Goal: Task Accomplishment & Management: Complete application form

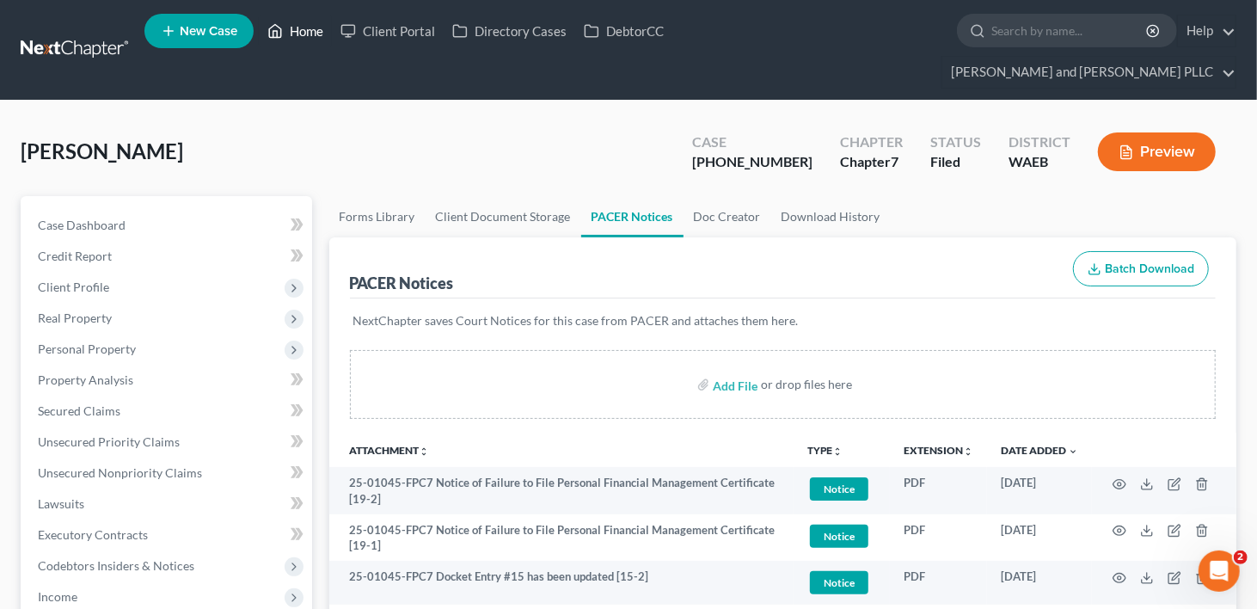
click at [306, 37] on link "Home" at bounding box center [295, 30] width 73 height 31
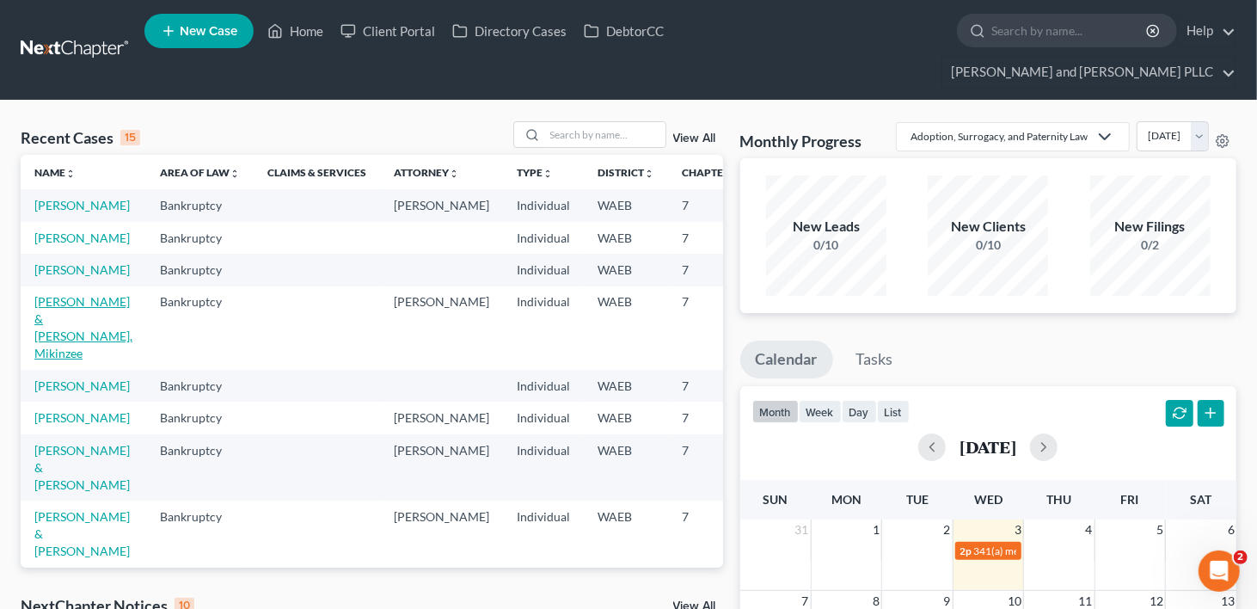
click at [63, 360] on link "[PERSON_NAME] & [PERSON_NAME], Mikinzee" at bounding box center [83, 327] width 98 height 66
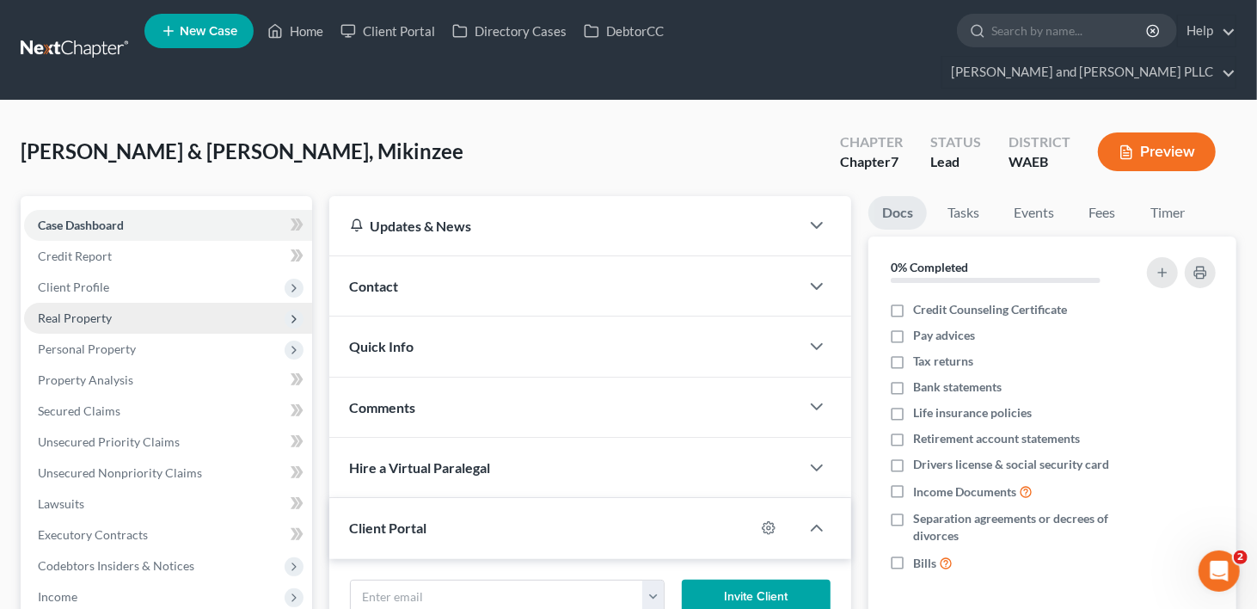
click at [76, 310] on span "Real Property" at bounding box center [75, 317] width 74 height 15
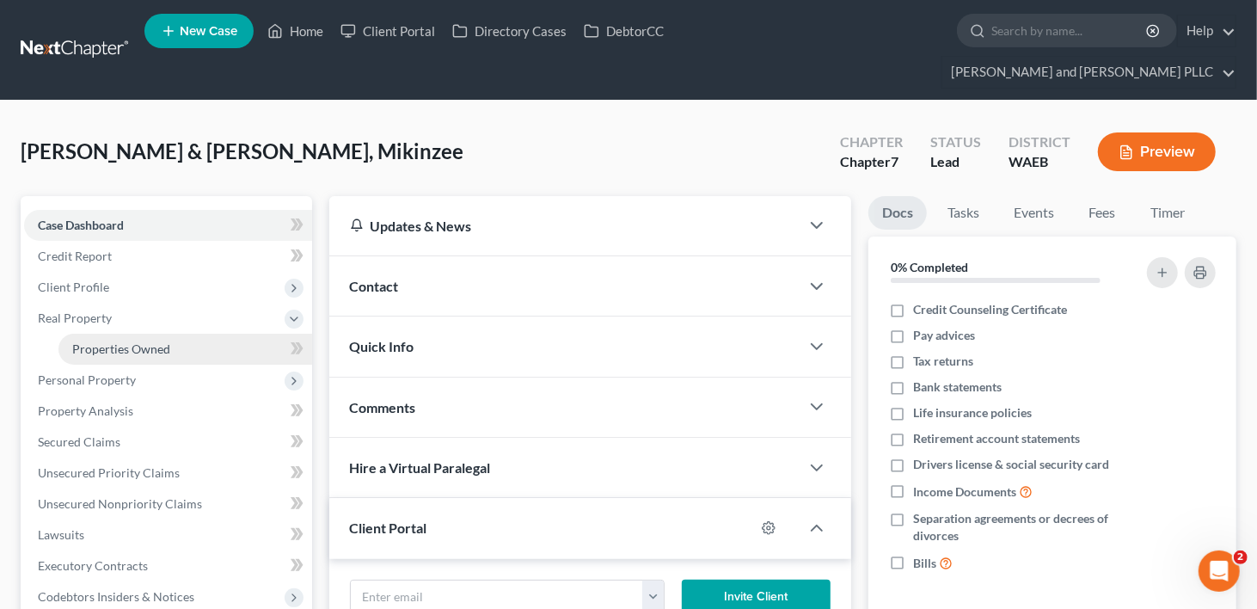
click at [74, 341] on span "Properties Owned" at bounding box center [121, 348] width 98 height 15
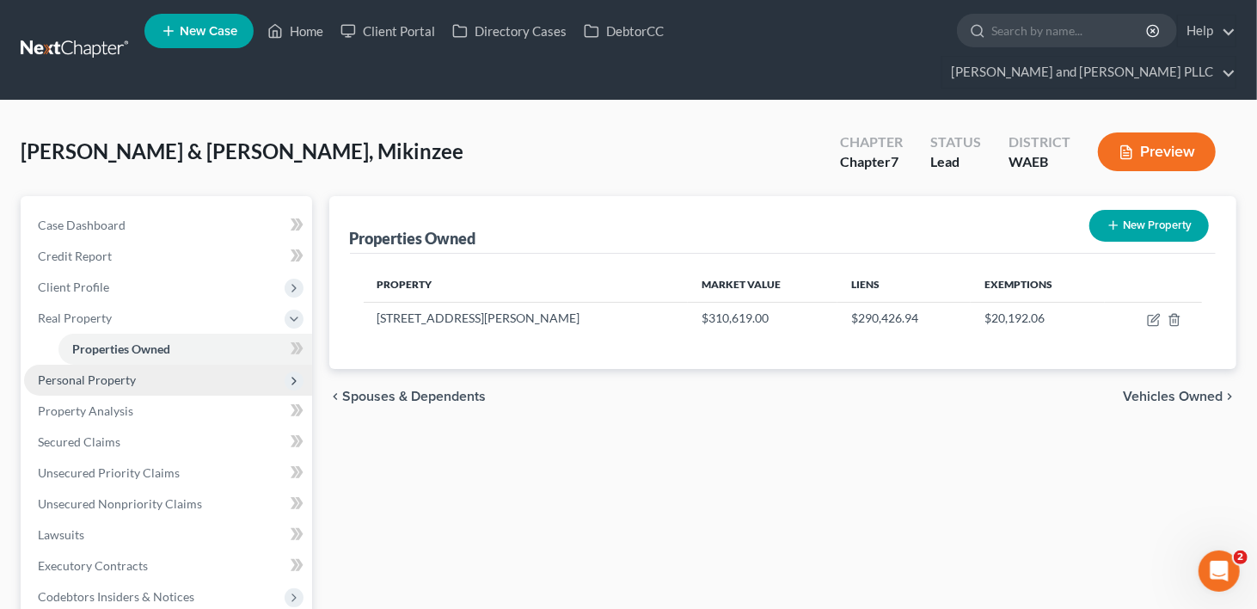
click at [74, 372] on span "Personal Property" at bounding box center [87, 379] width 98 height 15
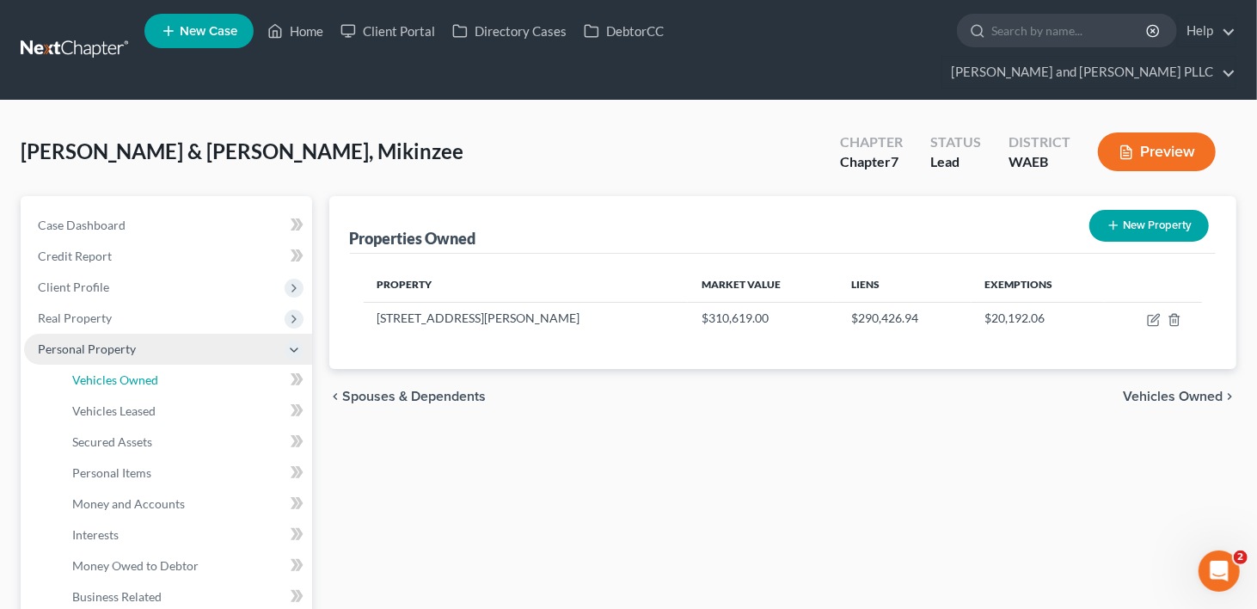
click at [74, 372] on span "Vehicles Owned" at bounding box center [115, 379] width 86 height 15
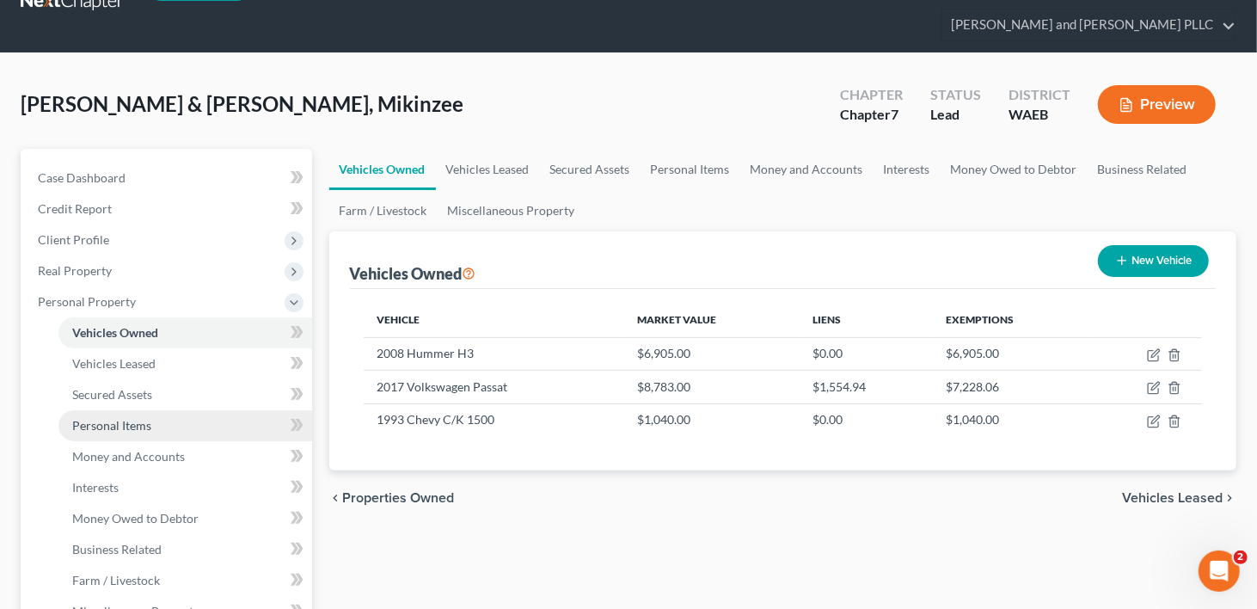
scroll to position [86, 0]
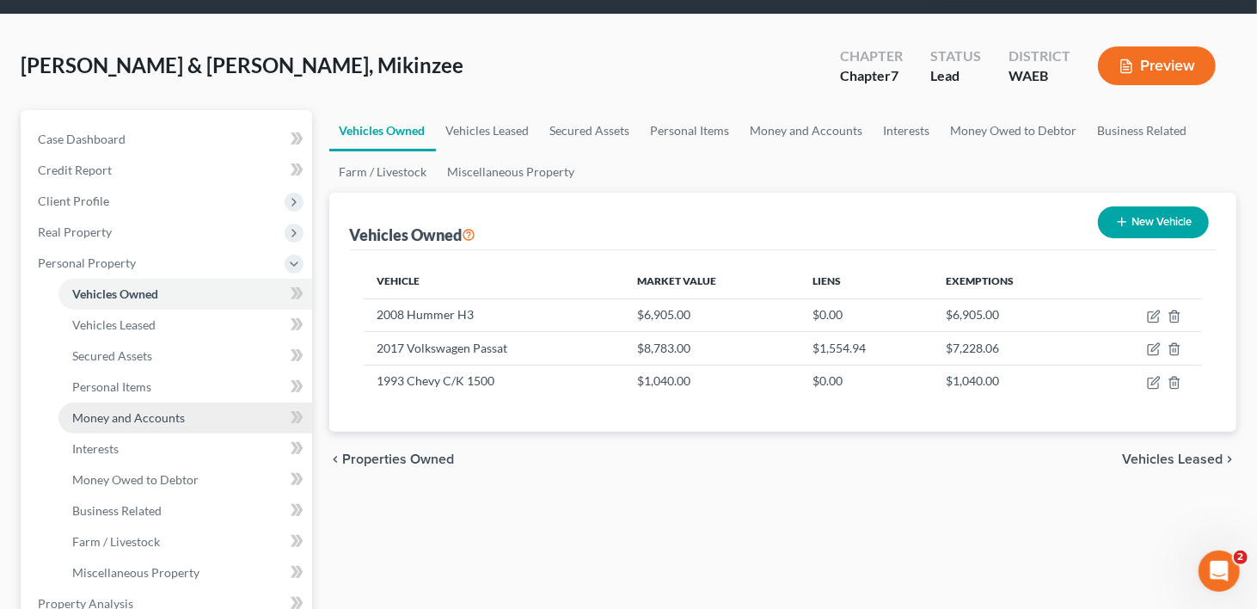
click at [114, 410] on span "Money and Accounts" at bounding box center [128, 417] width 113 height 15
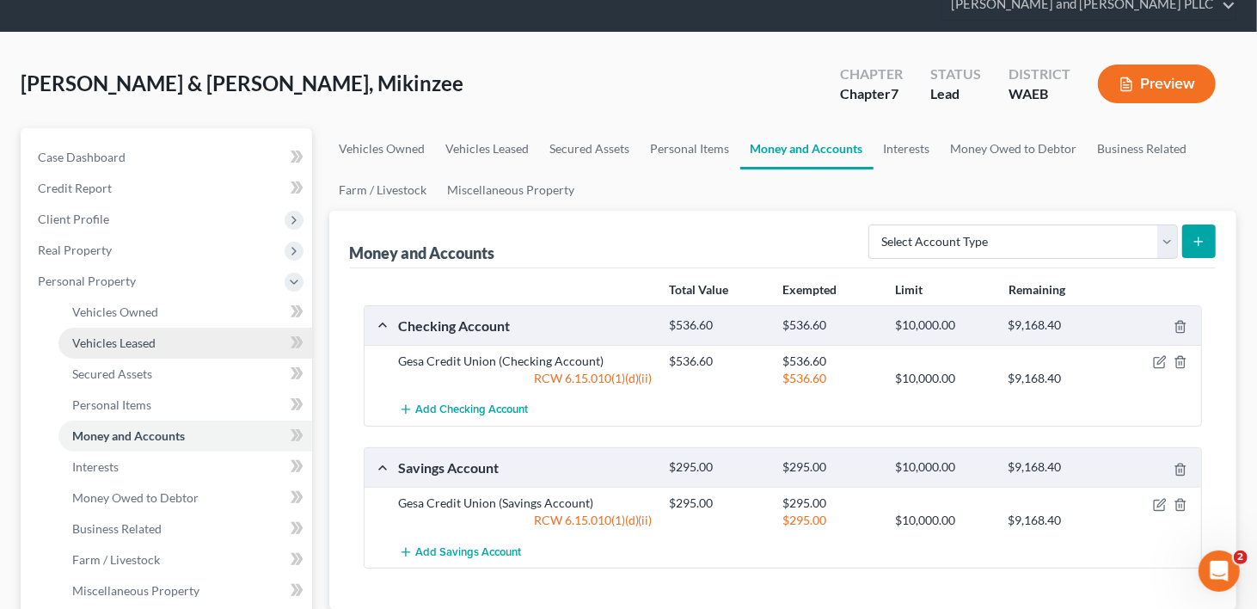
scroll to position [172, 0]
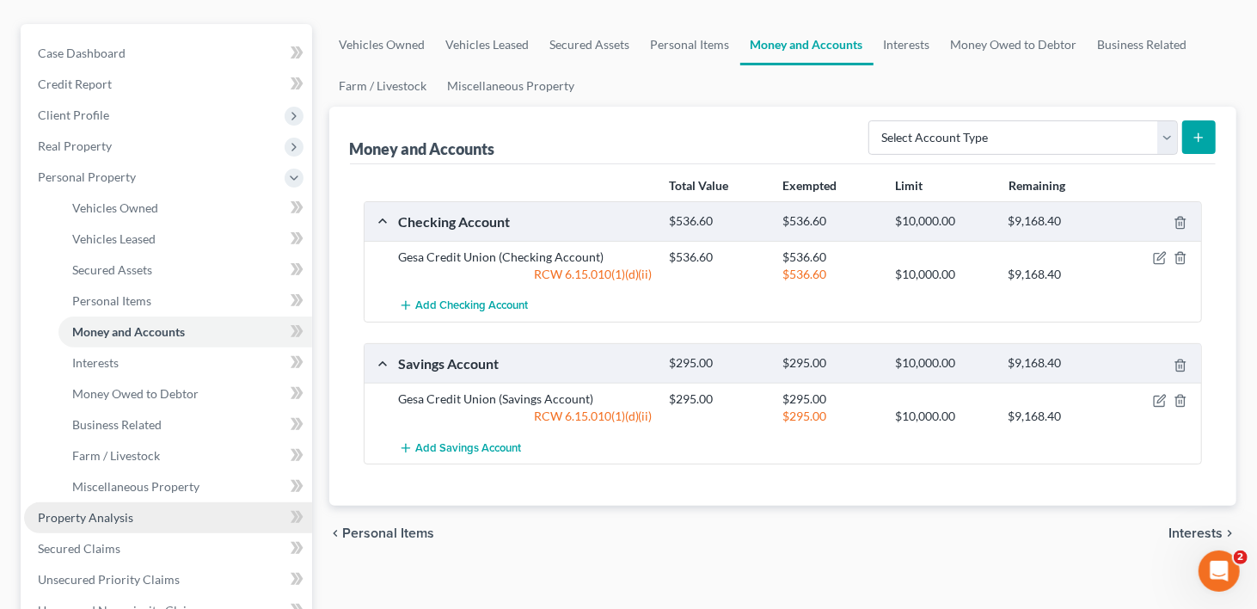
click at [87, 510] on span "Property Analysis" at bounding box center [85, 517] width 95 height 15
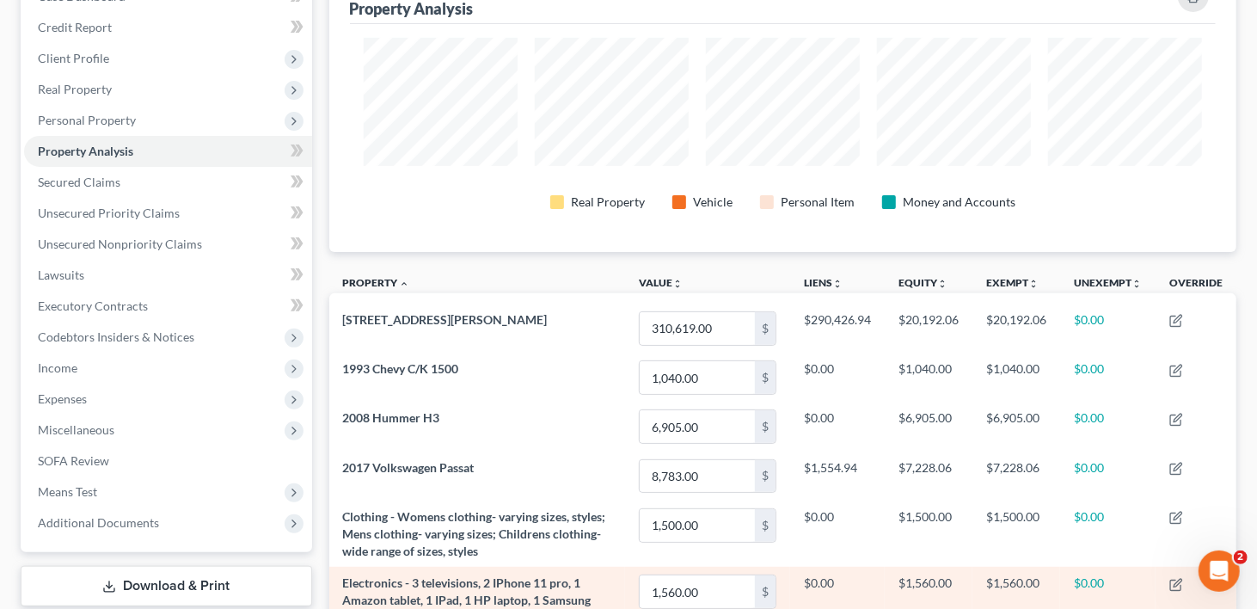
scroll to position [86, 0]
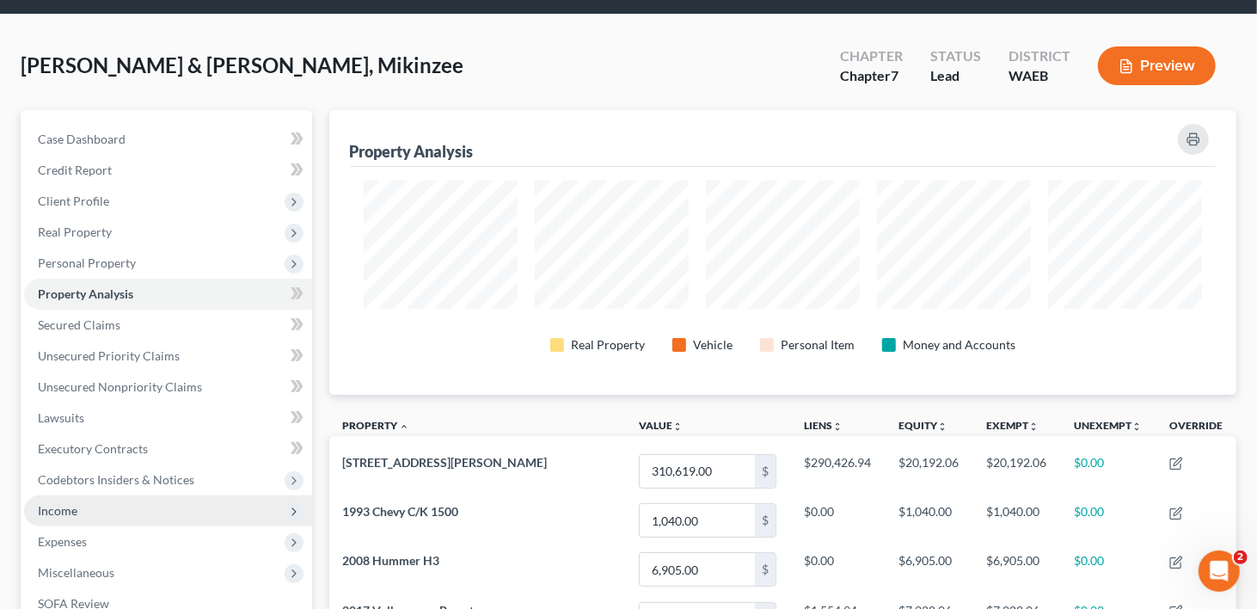
click at [51, 503] on span "Income" at bounding box center [58, 510] width 40 height 15
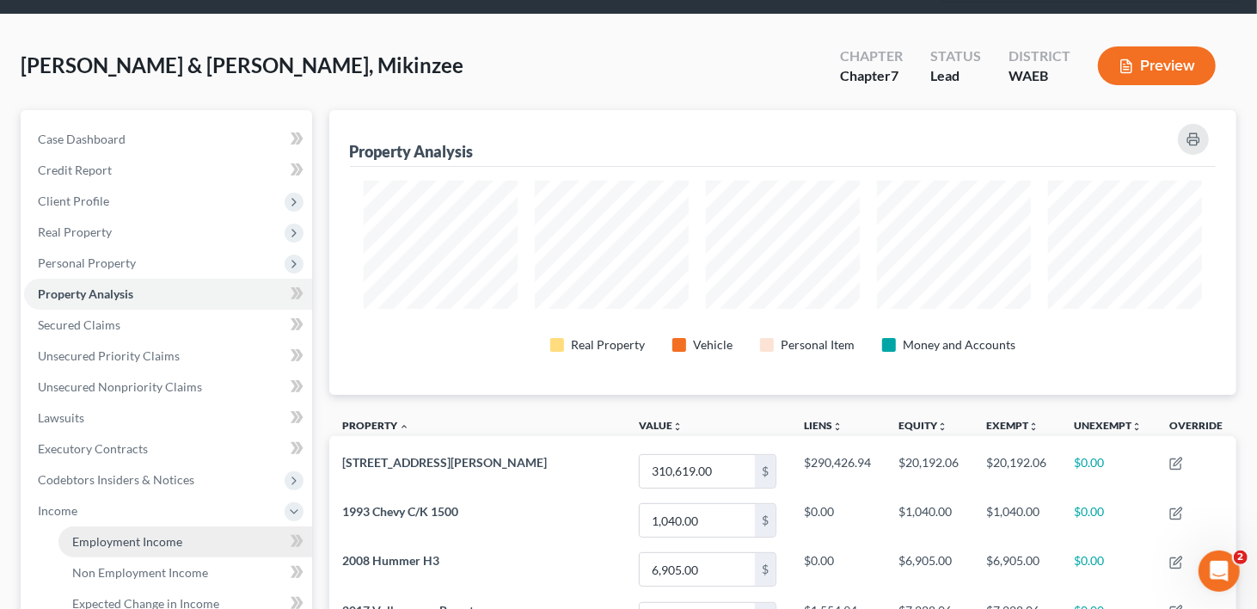
click at [89, 526] on link "Employment Income" at bounding box center [185, 541] width 254 height 31
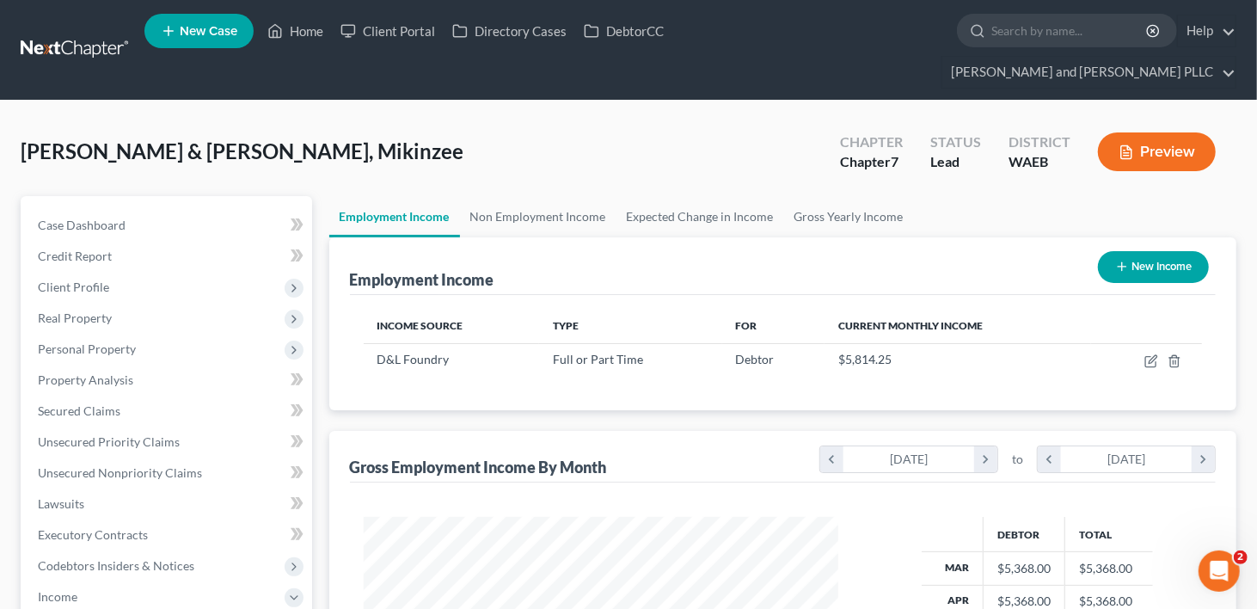
scroll to position [306, 510]
click at [530, 196] on link "Non Employment Income" at bounding box center [538, 216] width 156 height 41
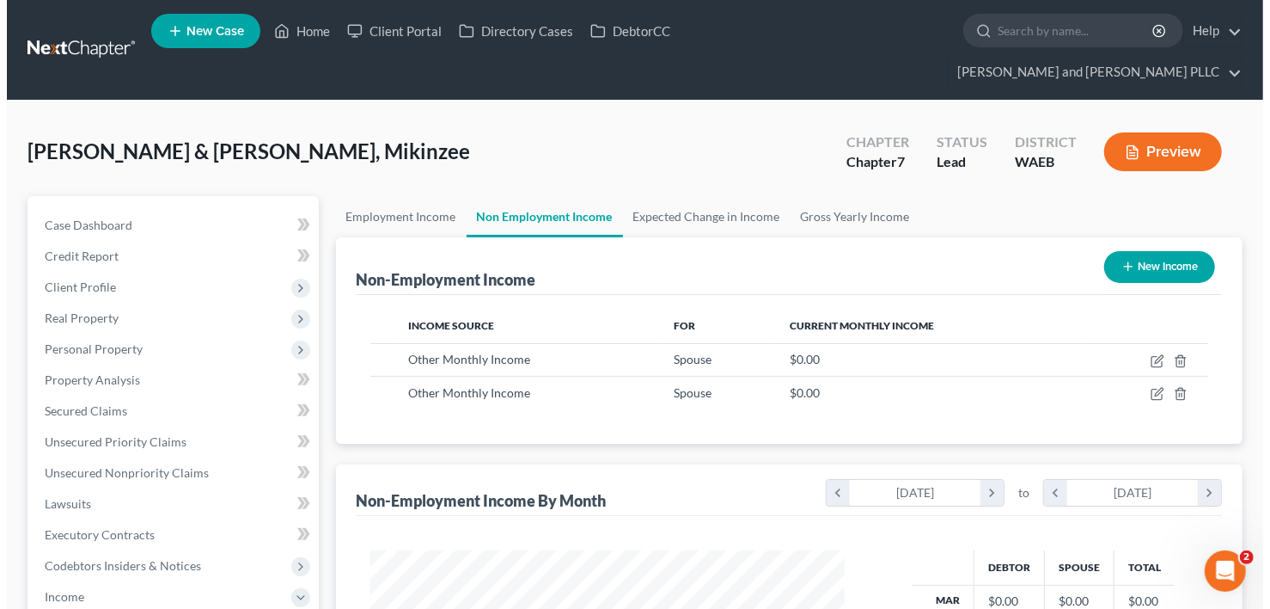
scroll to position [306, 510]
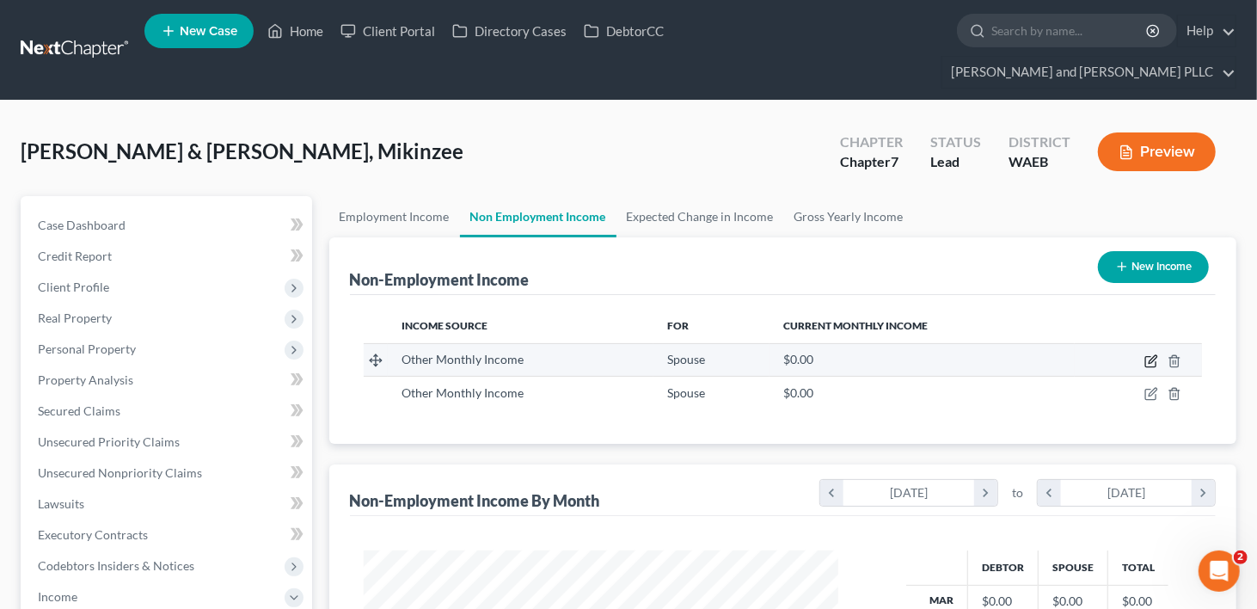
click at [1151, 355] on icon "button" at bounding box center [1152, 359] width 8 height 8
select select "13"
select select "3"
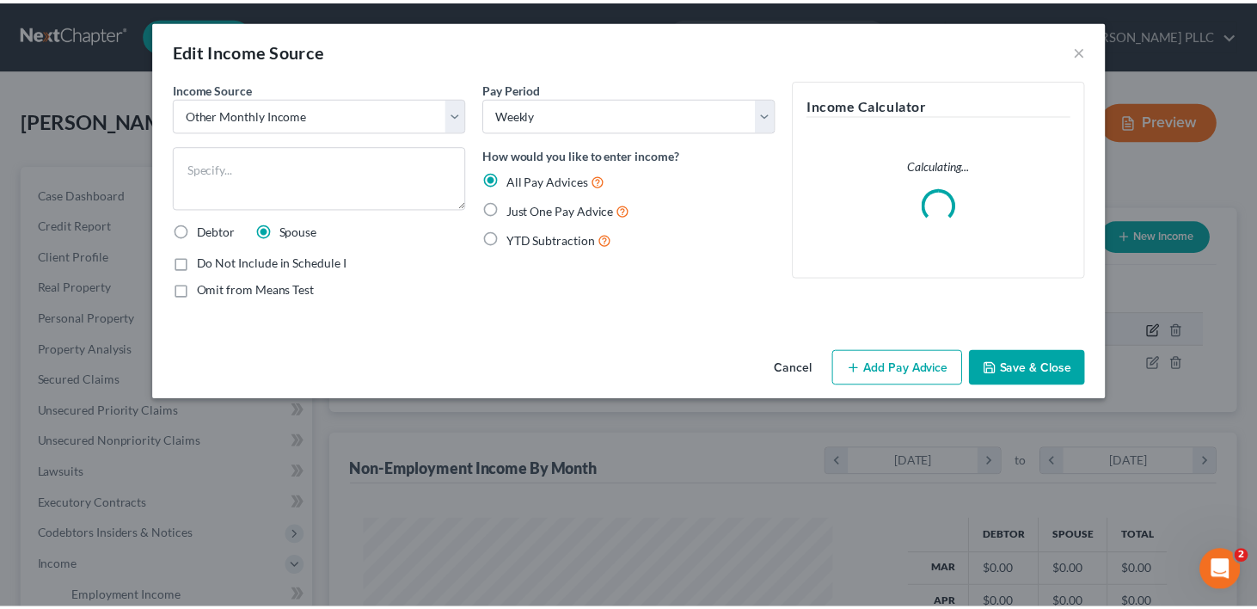
scroll to position [306, 515]
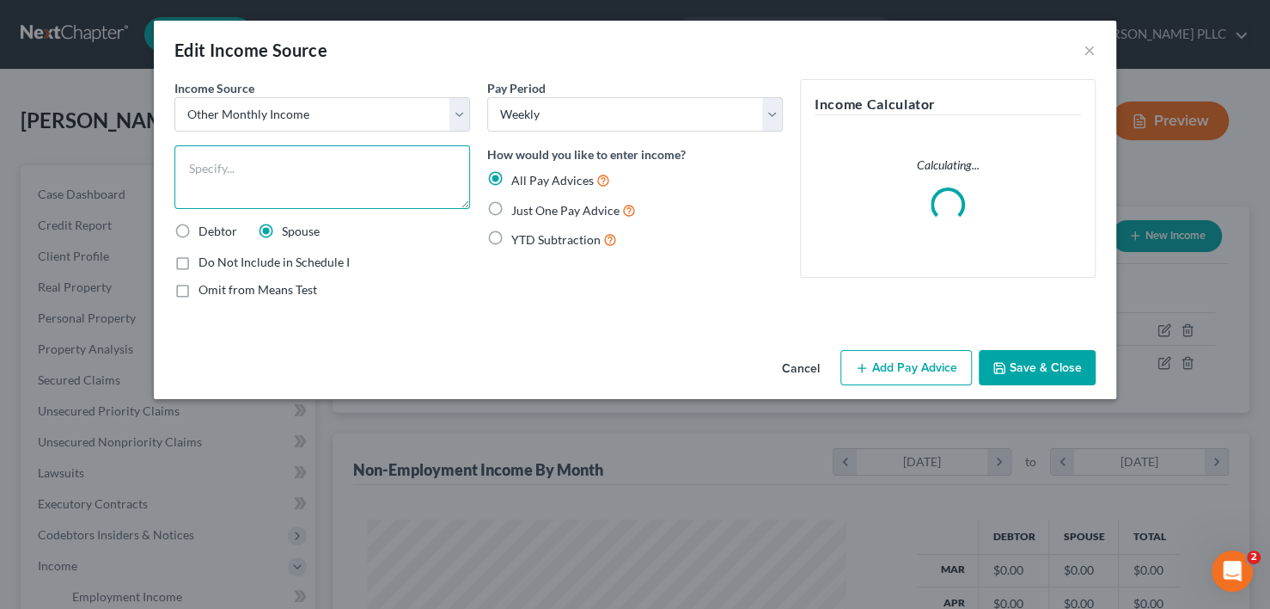
click at [247, 170] on textarea at bounding box center [322, 177] width 296 height 64
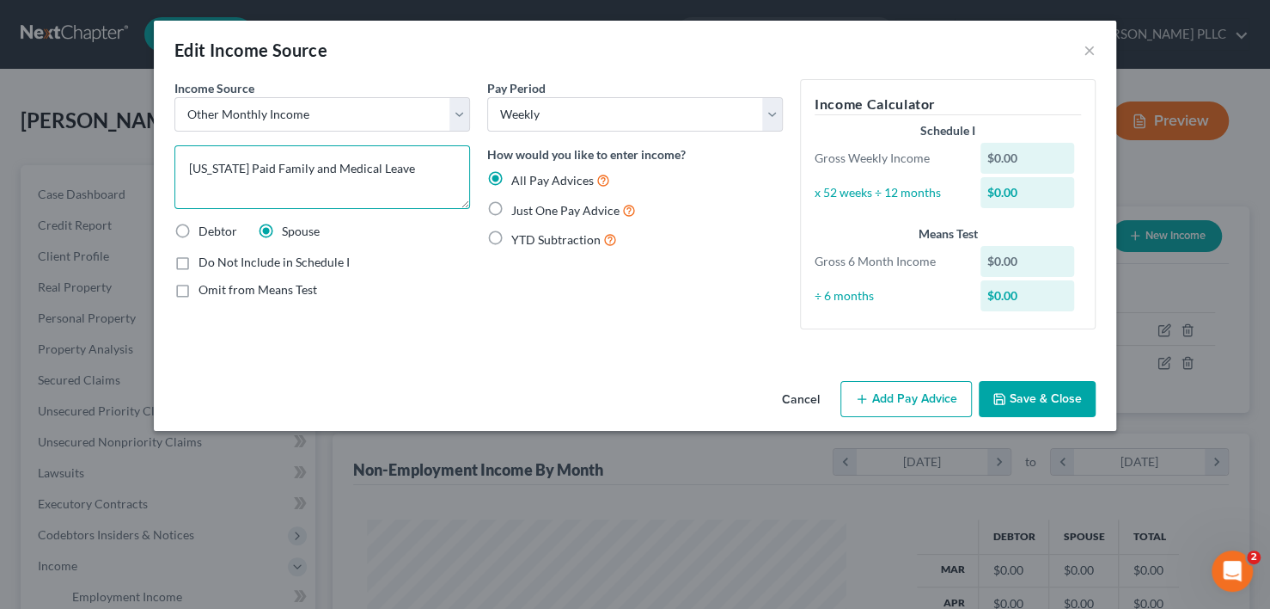
type textarea "[US_STATE] Paid Family and Medical Leave"
click at [511, 211] on label "Just One Pay Advice" at bounding box center [573, 210] width 125 height 20
click at [518, 211] on input "Just One Pay Advice" at bounding box center [523, 205] width 11 height 11
radio input "true"
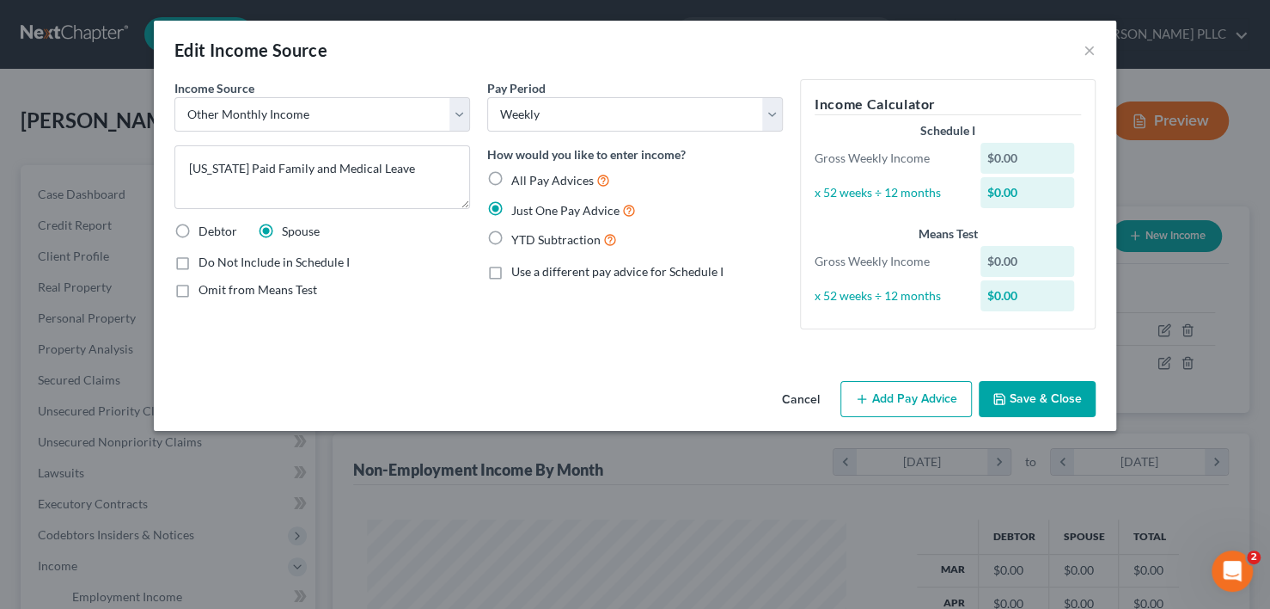
click at [925, 403] on button "Add Pay Advice" at bounding box center [907, 399] width 132 height 36
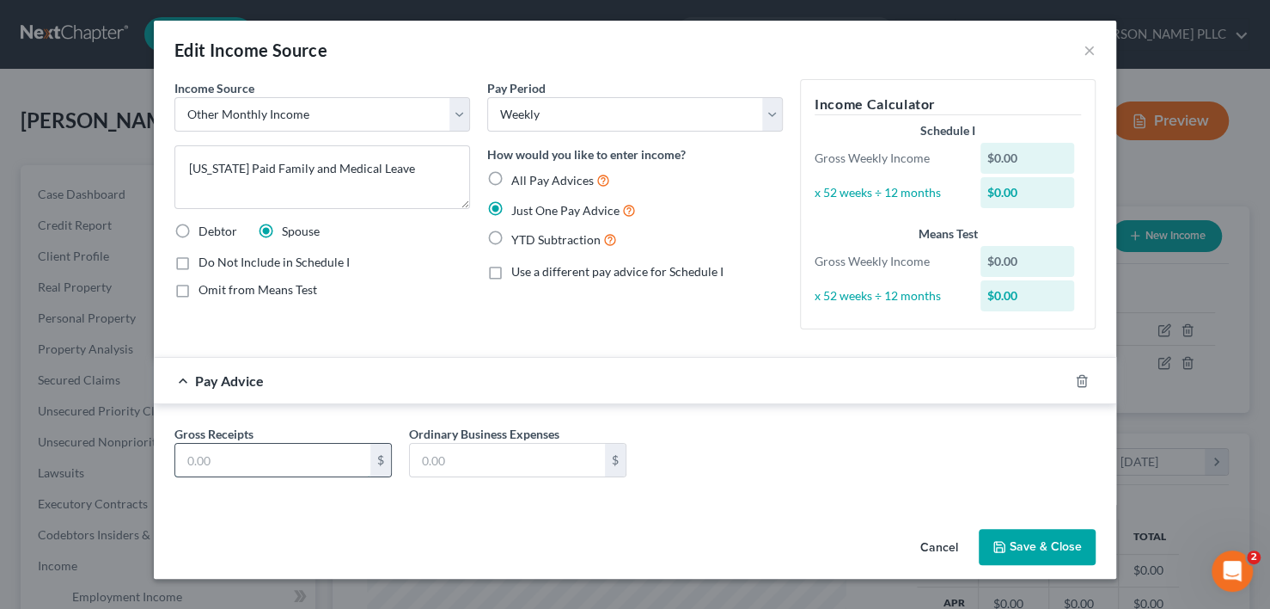
click at [286, 456] on input "text" at bounding box center [272, 460] width 195 height 33
type input "435.00"
click at [1014, 544] on button "Save & Close" at bounding box center [1037, 547] width 117 height 36
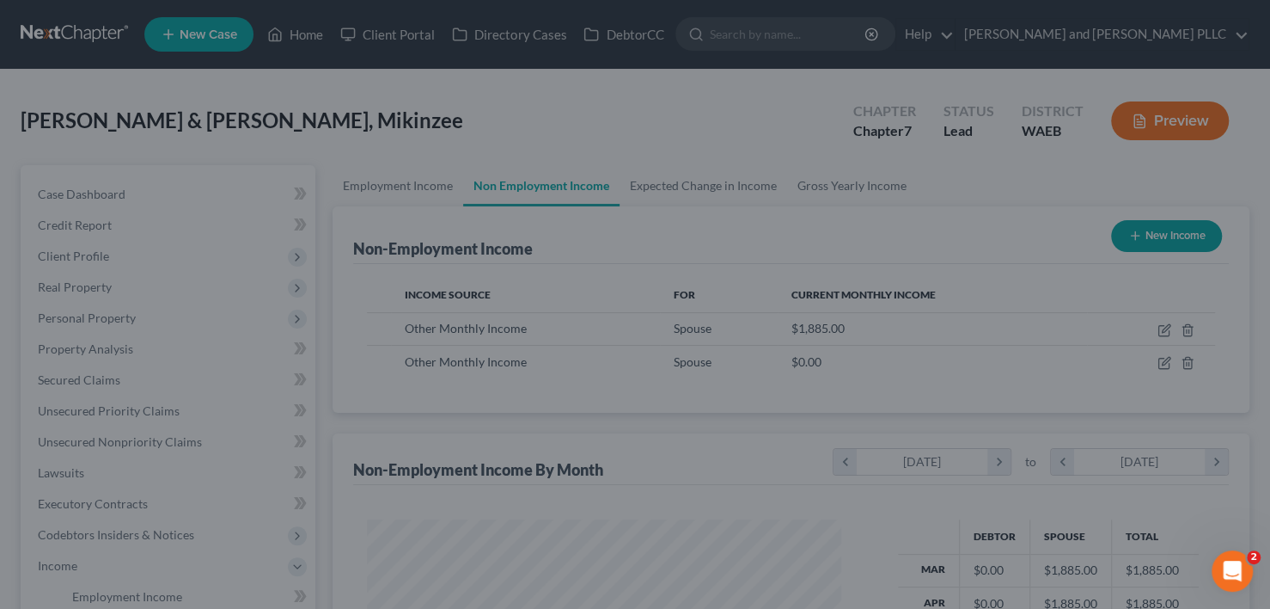
scroll to position [859218, 859016]
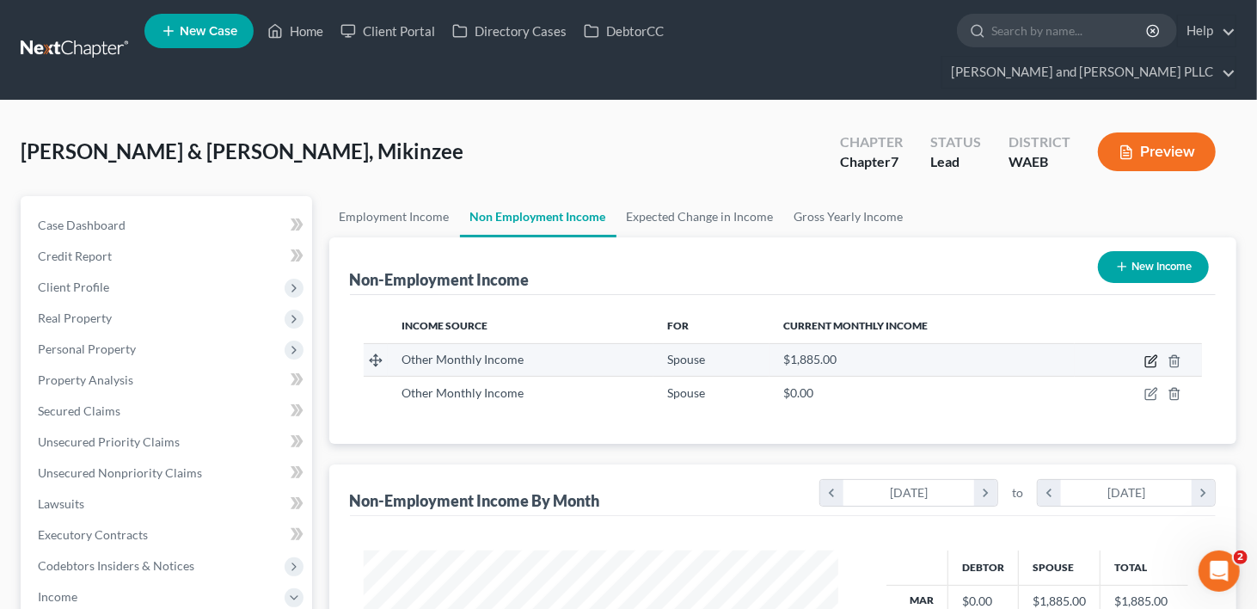
click at [1149, 354] on icon "button" at bounding box center [1151, 361] width 14 height 14
select select "13"
select select "3"
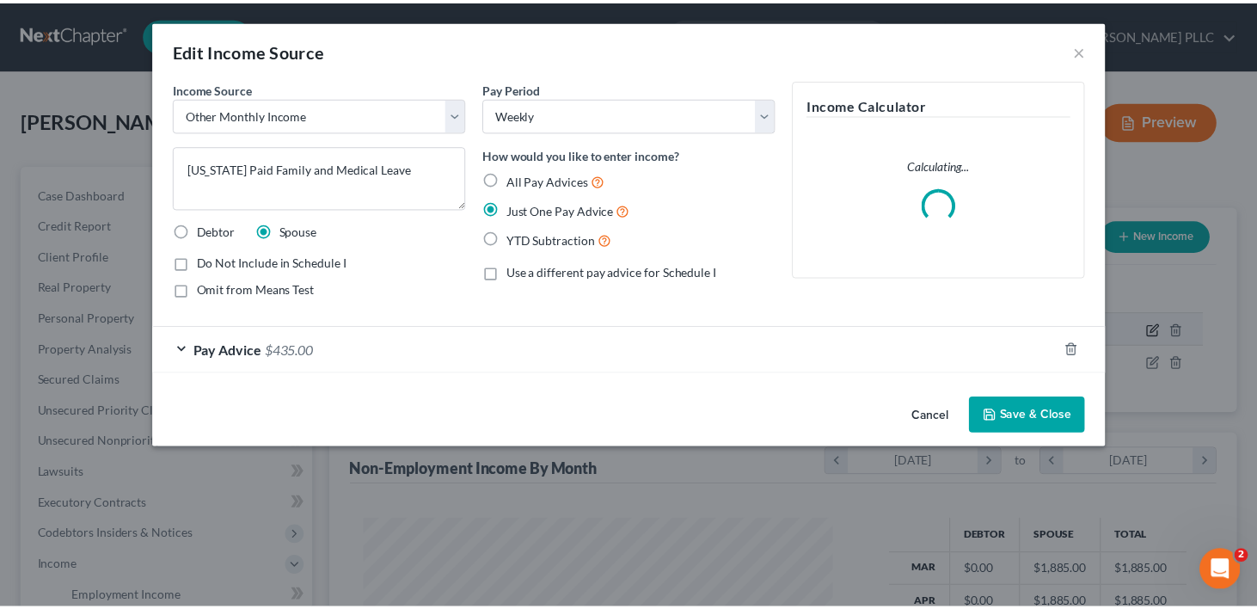
scroll to position [306, 515]
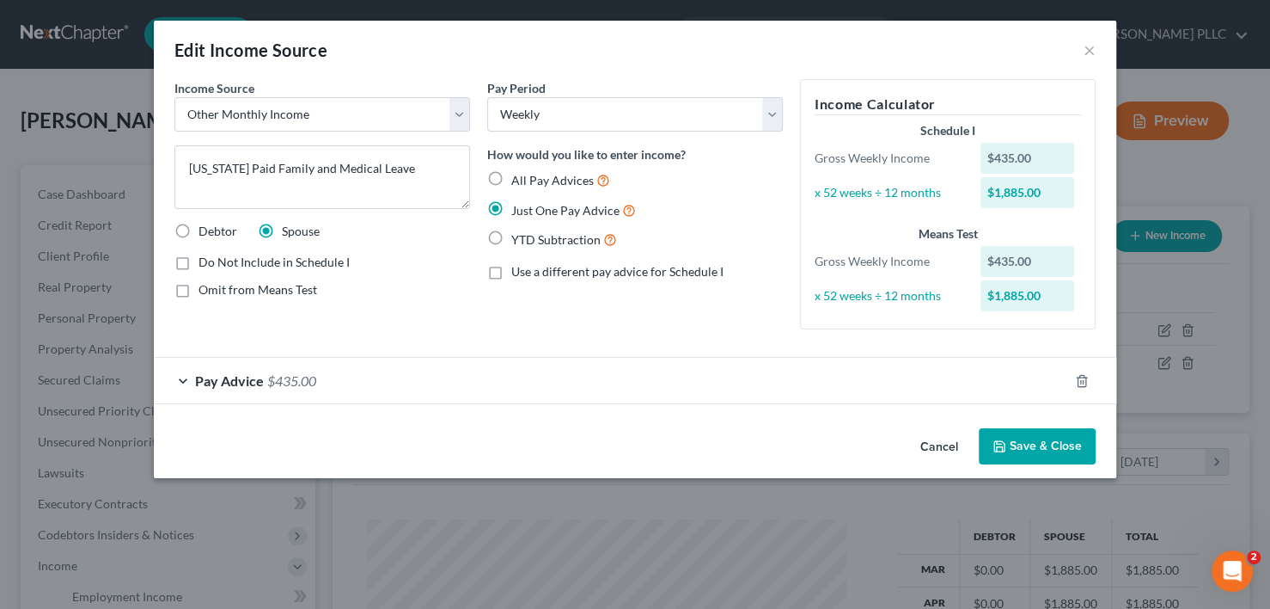
click at [945, 418] on div "Income Source * Select Unemployment Disability (from employer) Pension Retireme…" at bounding box center [635, 250] width 963 height 342
click at [946, 444] on button "Cancel" at bounding box center [939, 447] width 65 height 34
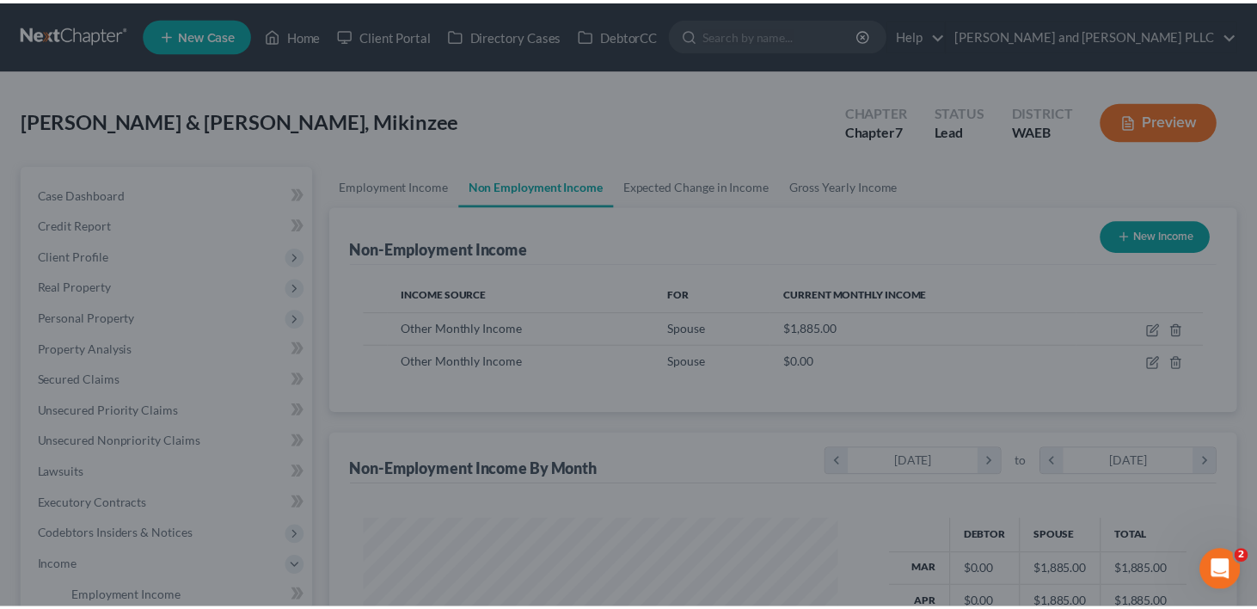
scroll to position [859218, 859016]
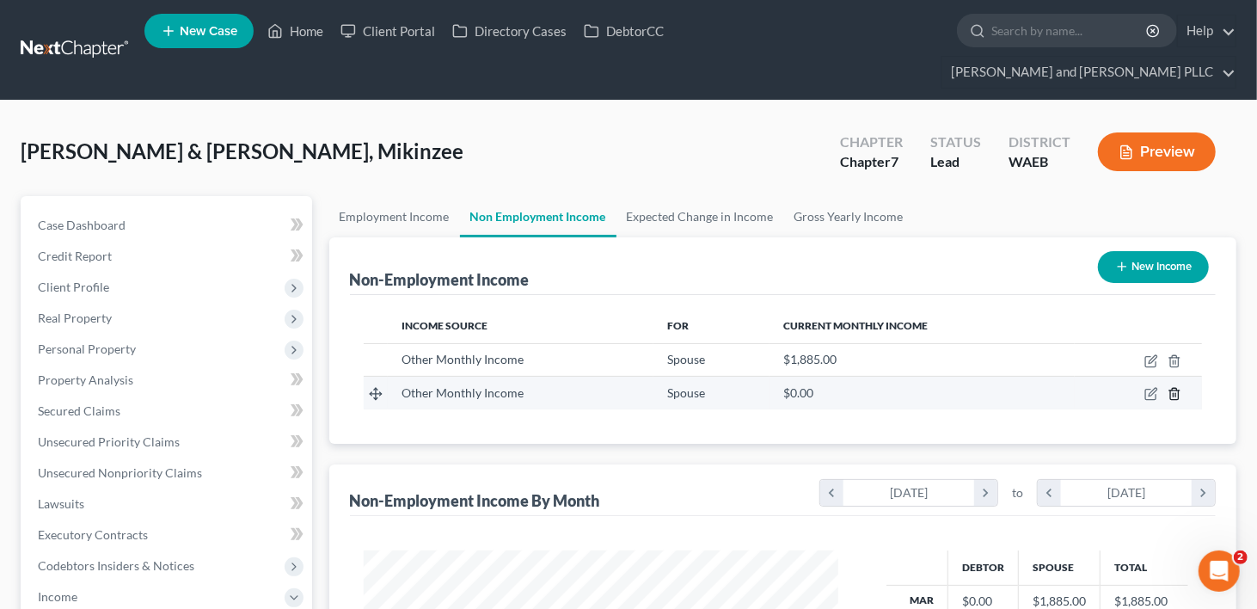
click at [1174, 387] on icon "button" at bounding box center [1174, 394] width 14 height 14
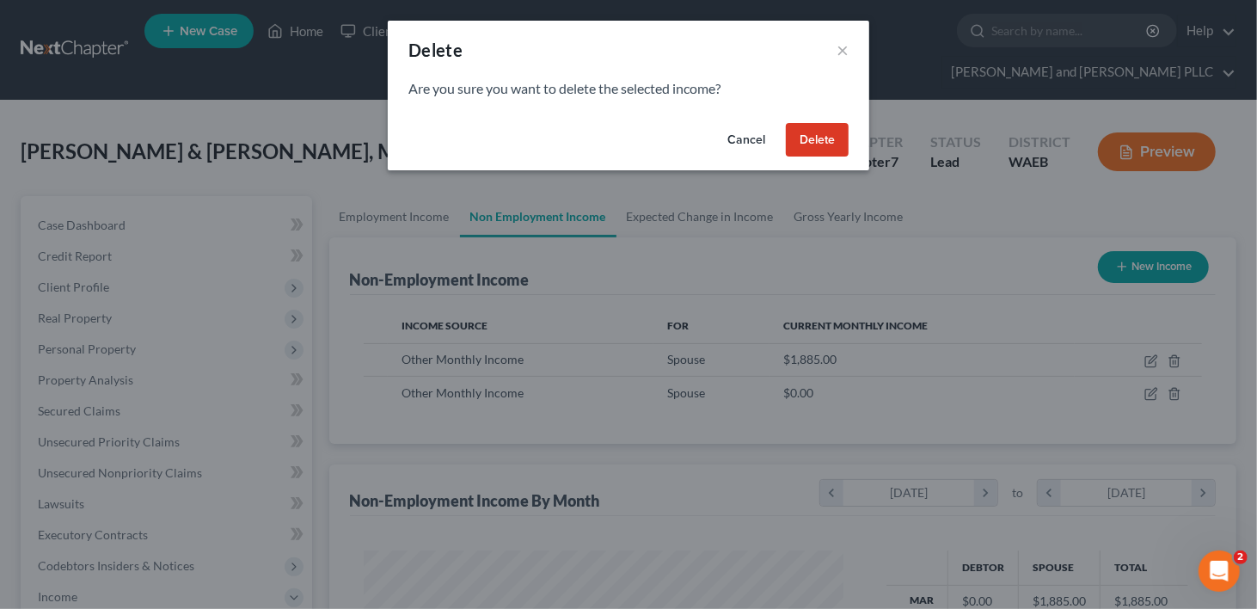
scroll to position [306, 515]
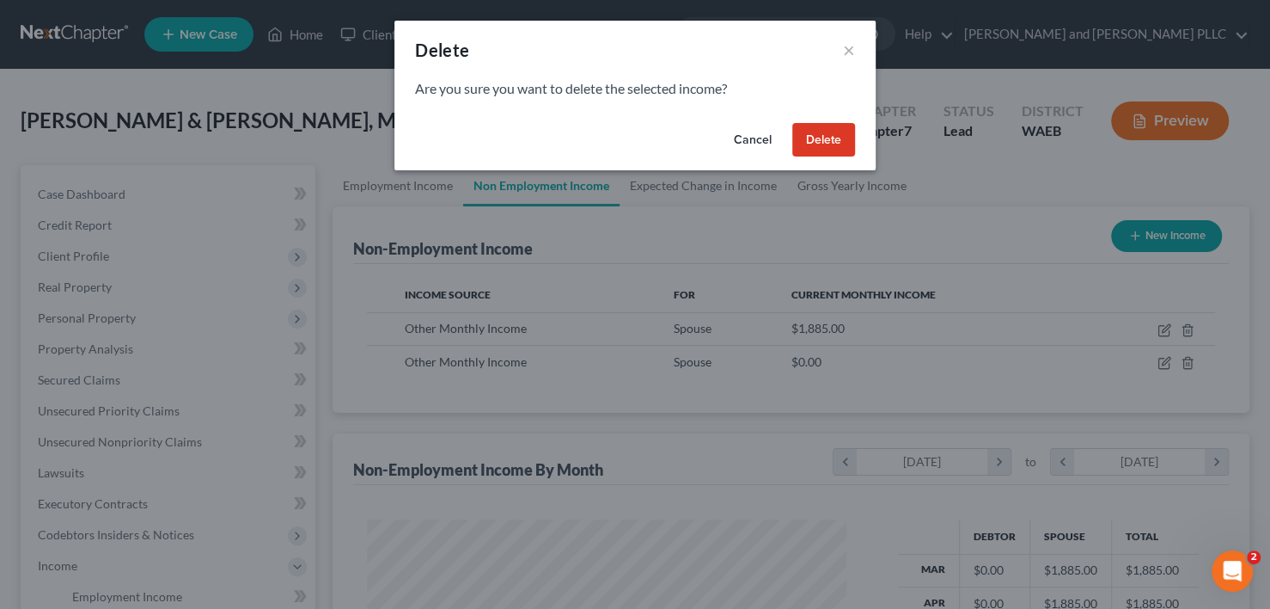
click at [830, 133] on button "Delete" at bounding box center [823, 140] width 63 height 34
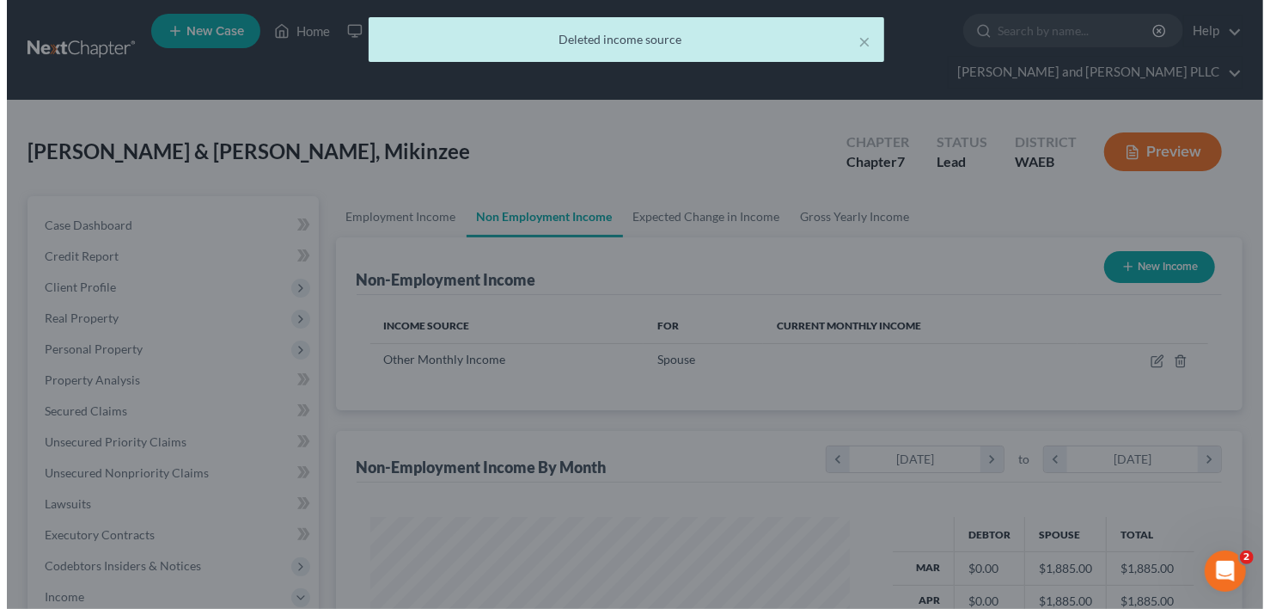
scroll to position [859218, 859016]
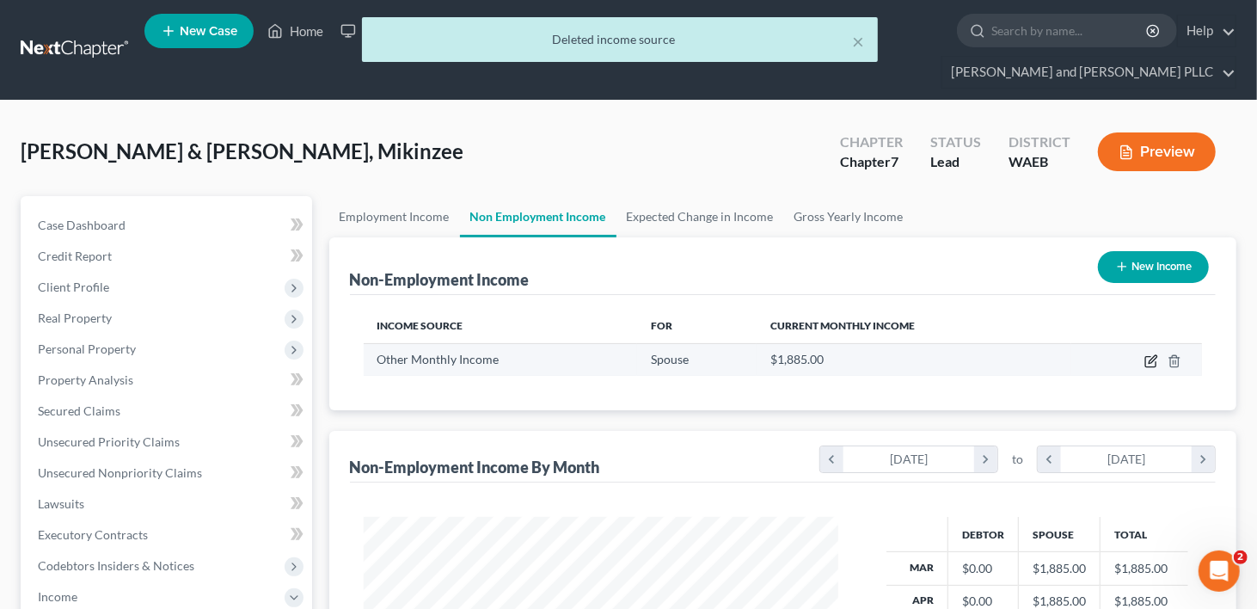
click at [1154, 354] on icon "button" at bounding box center [1151, 361] width 14 height 14
select select "13"
select select "3"
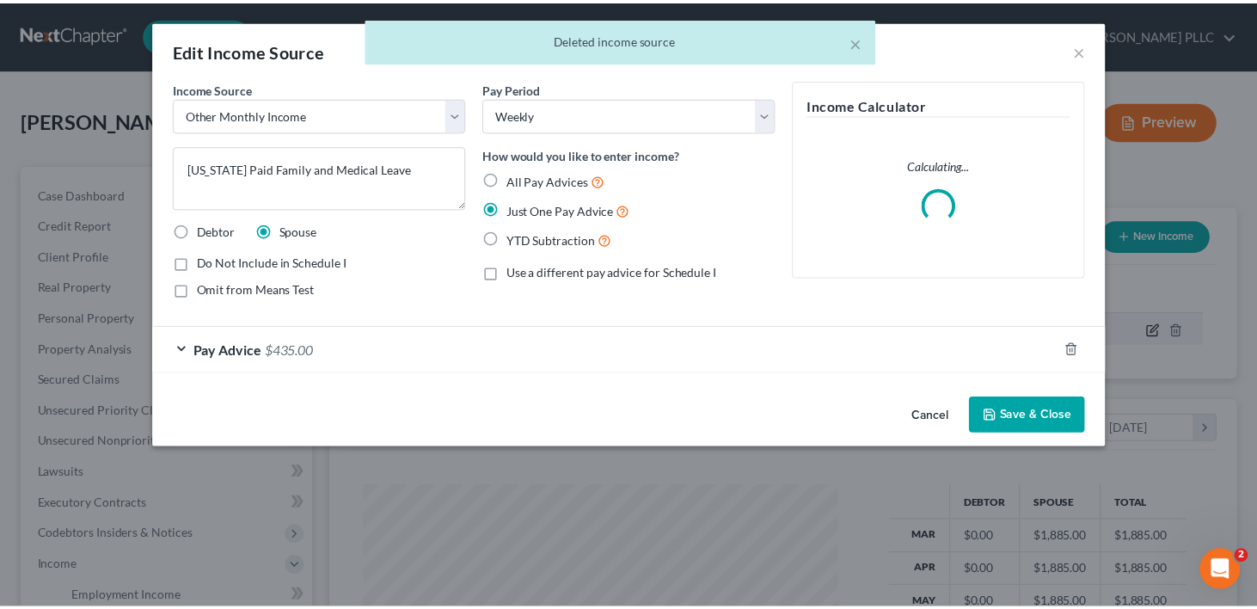
scroll to position [306, 515]
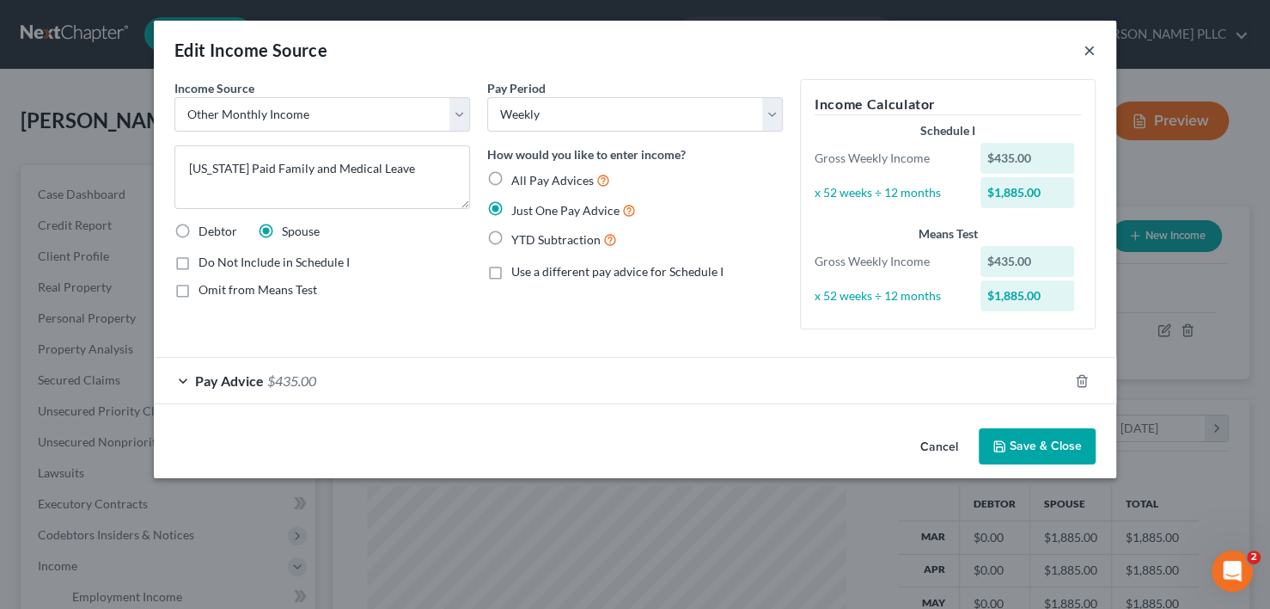
click at [1087, 51] on button "×" at bounding box center [1090, 50] width 12 height 21
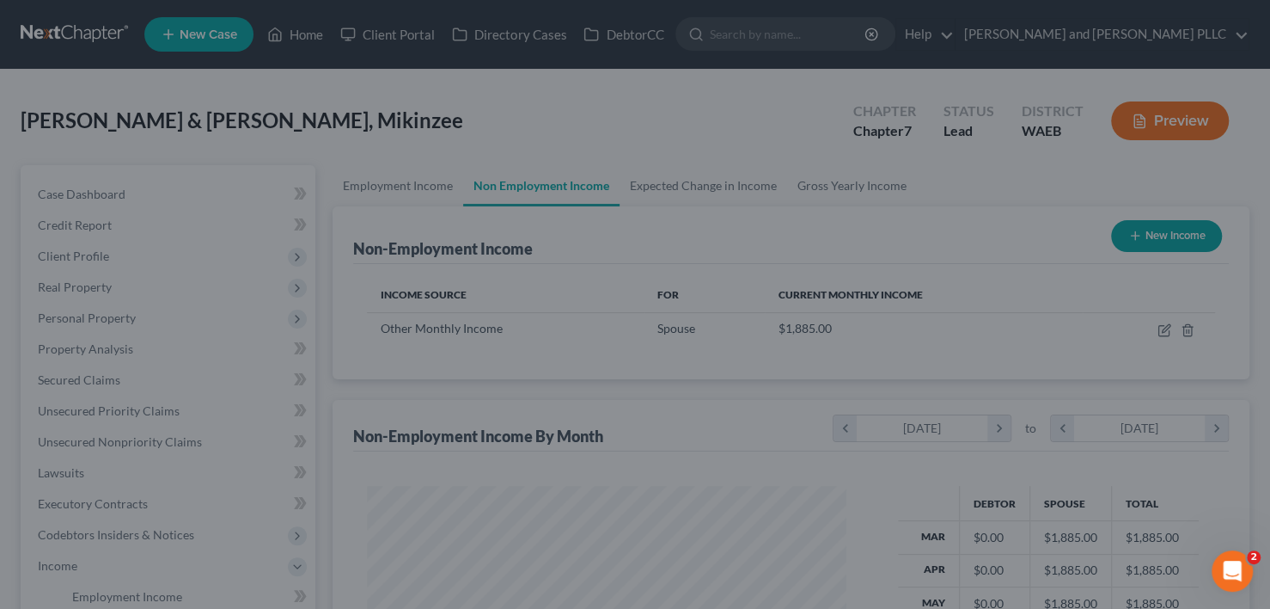
scroll to position [859218, 859016]
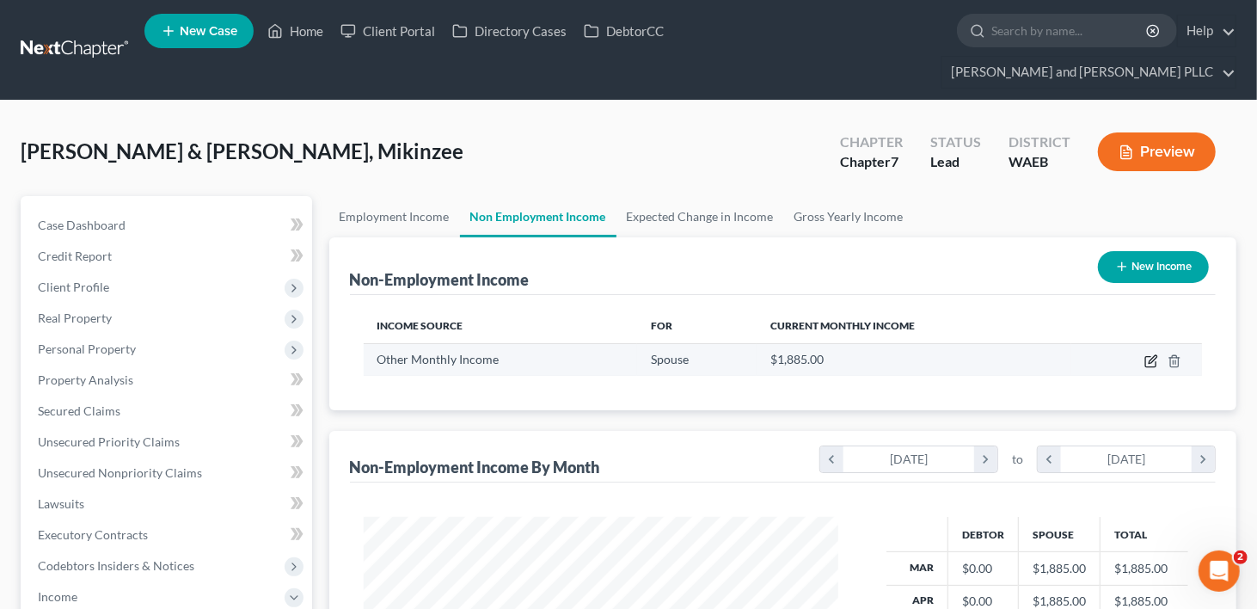
click at [1146, 354] on icon "button" at bounding box center [1151, 361] width 14 height 14
select select "13"
select select "3"
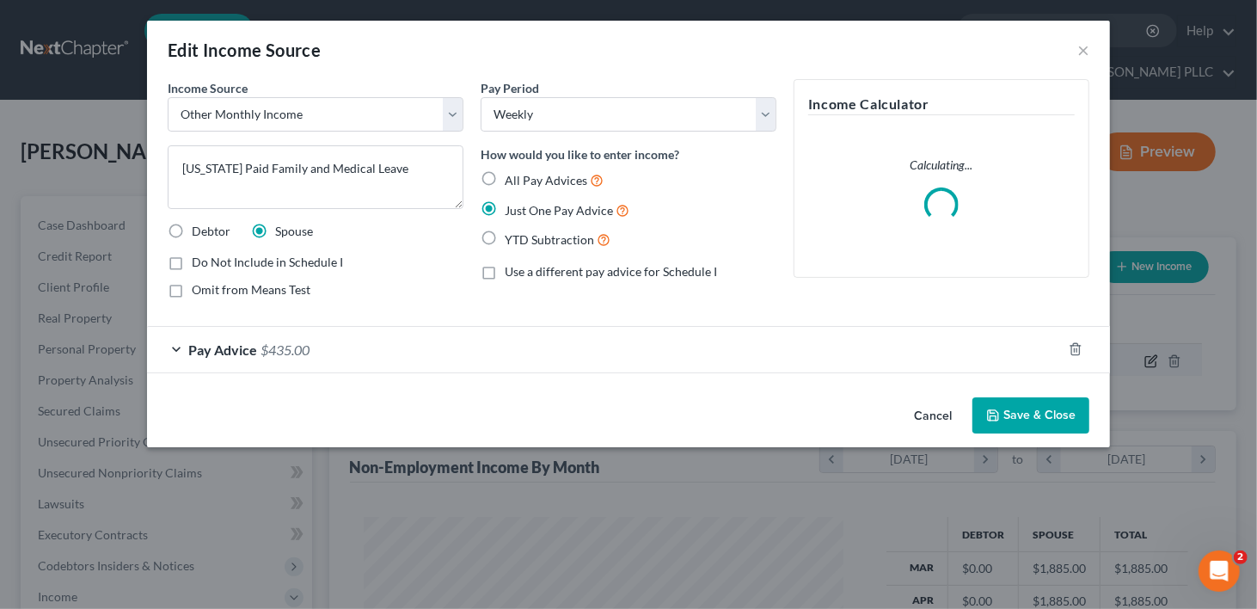
scroll to position [306, 515]
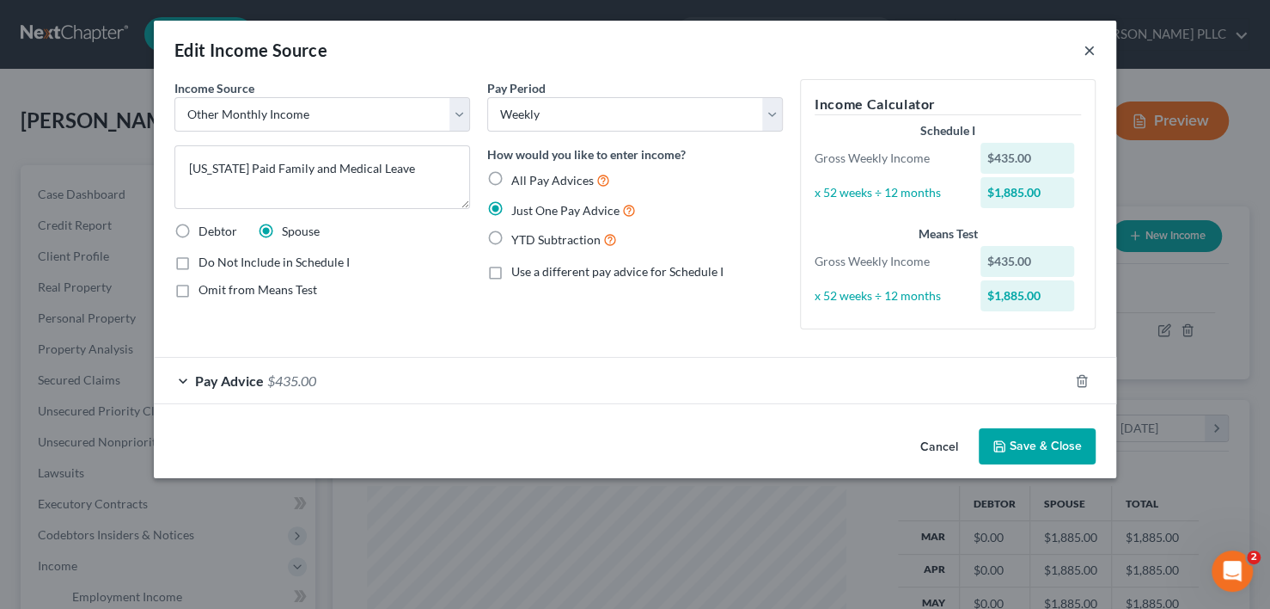
click at [1085, 51] on button "×" at bounding box center [1090, 50] width 12 height 21
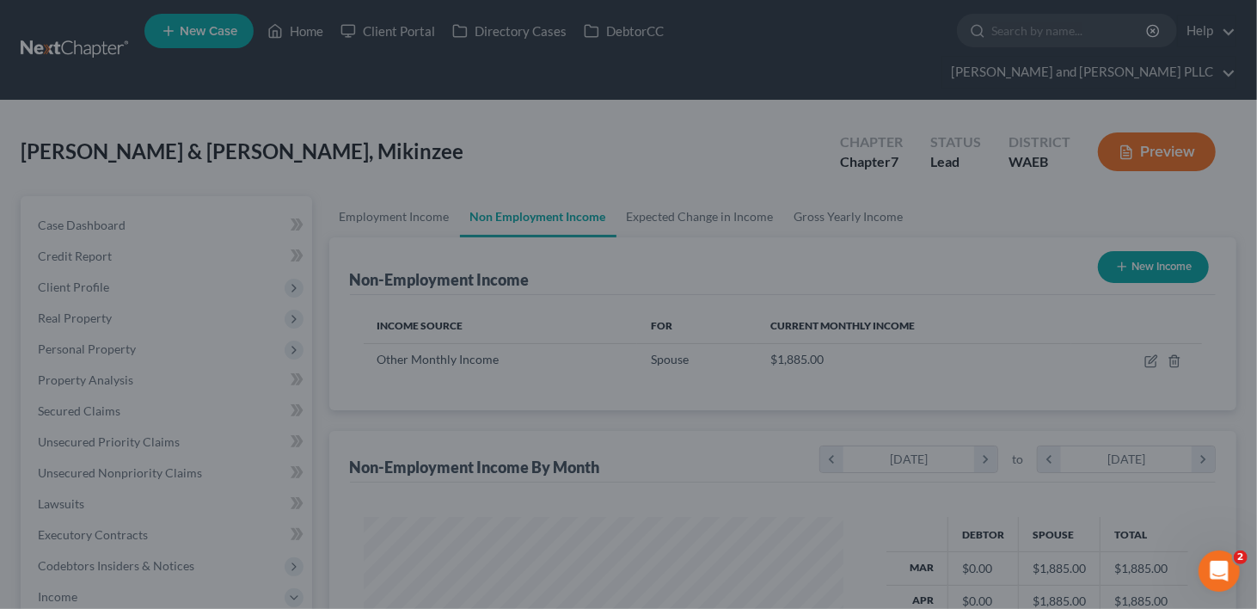
scroll to position [859218, 859016]
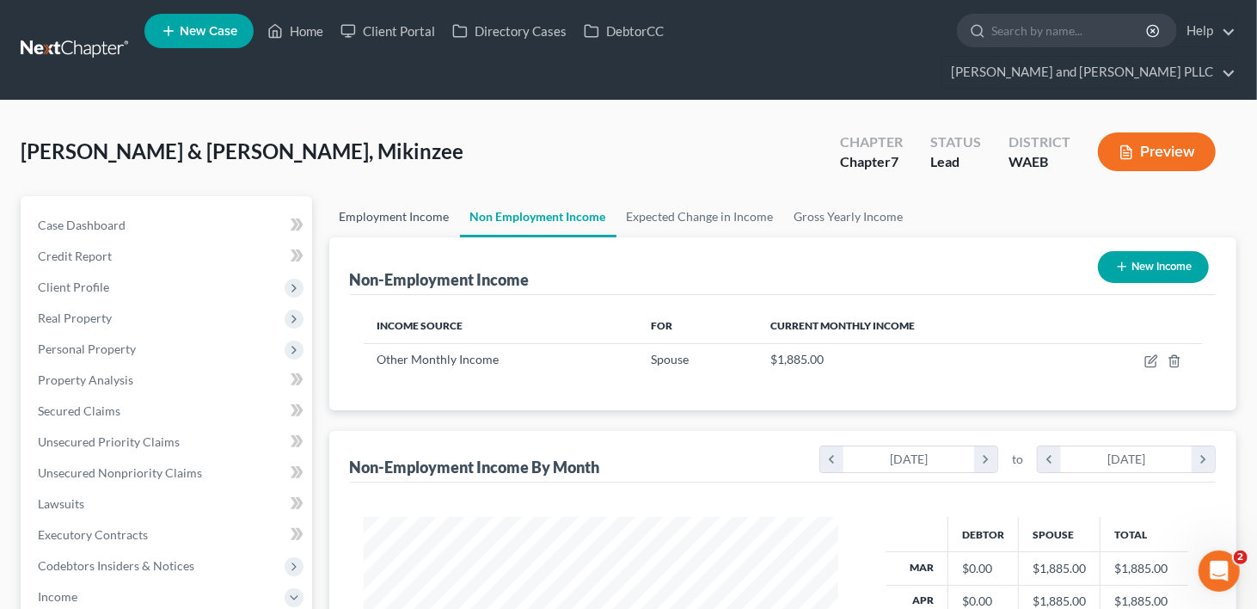
click at [397, 196] on link "Employment Income" at bounding box center [394, 216] width 131 height 41
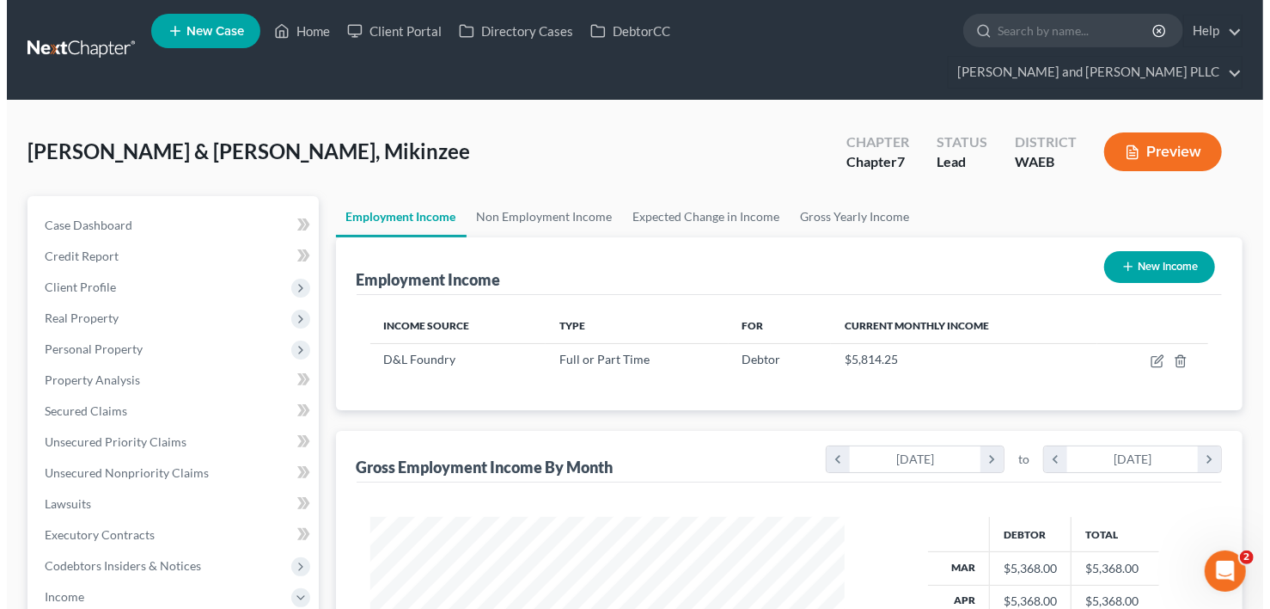
scroll to position [306, 510]
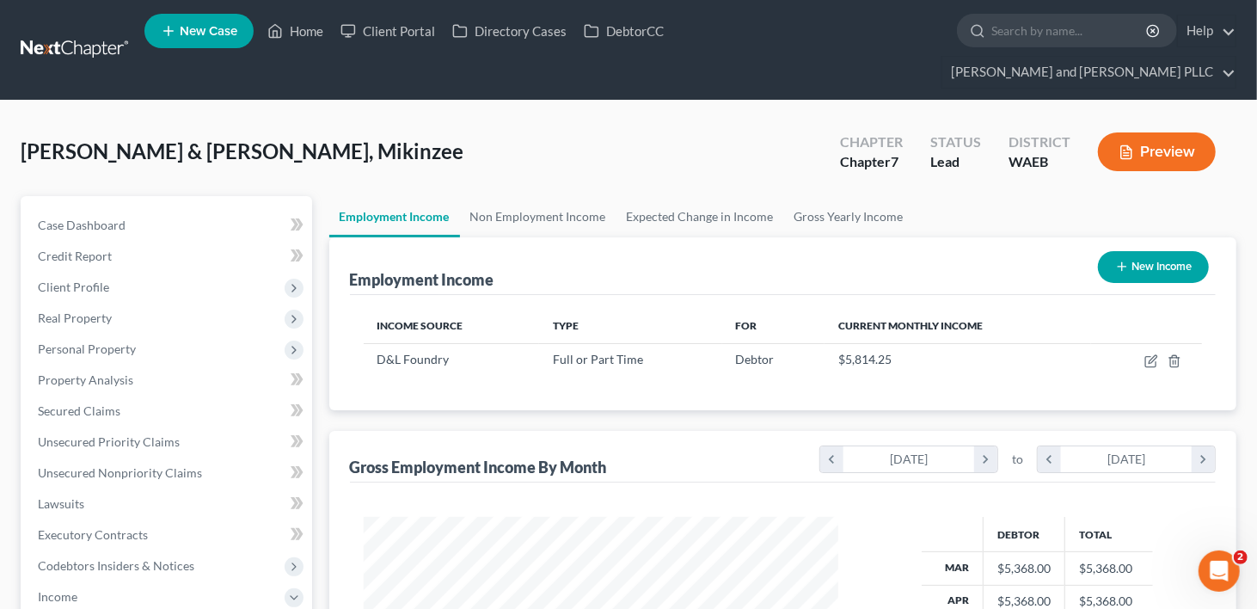
click at [1169, 251] on button "New Income" at bounding box center [1153, 267] width 111 height 32
select select "0"
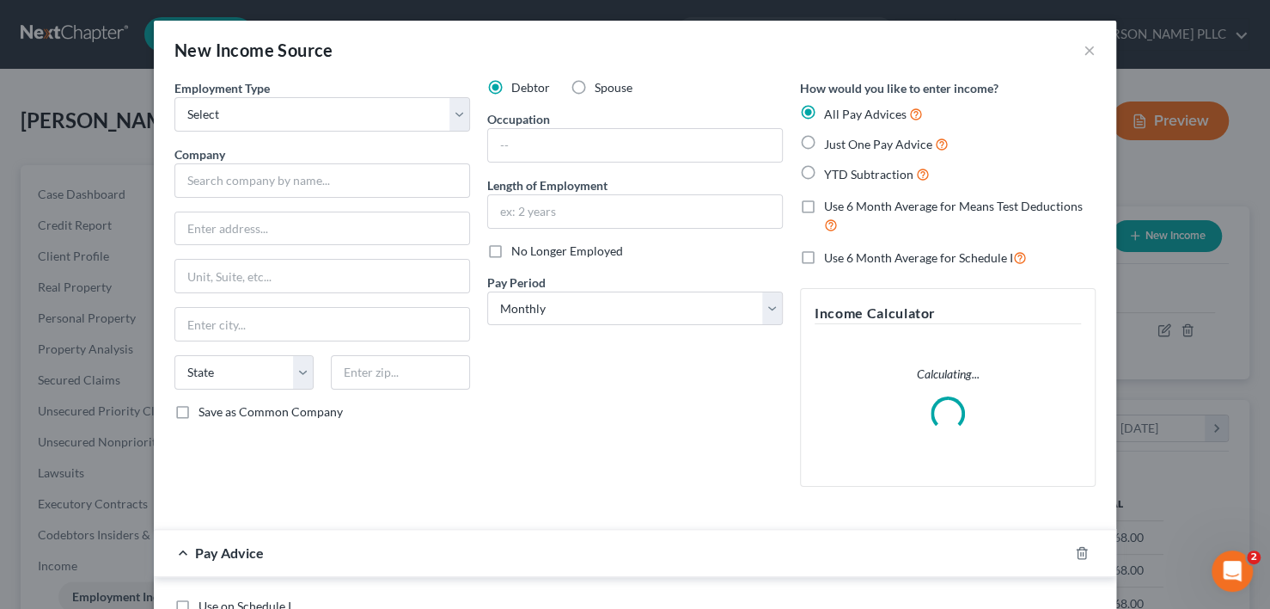
scroll to position [306, 515]
click at [329, 113] on select "Select Full or [DEMOGRAPHIC_DATA] Employment Self Employment" at bounding box center [322, 114] width 296 height 34
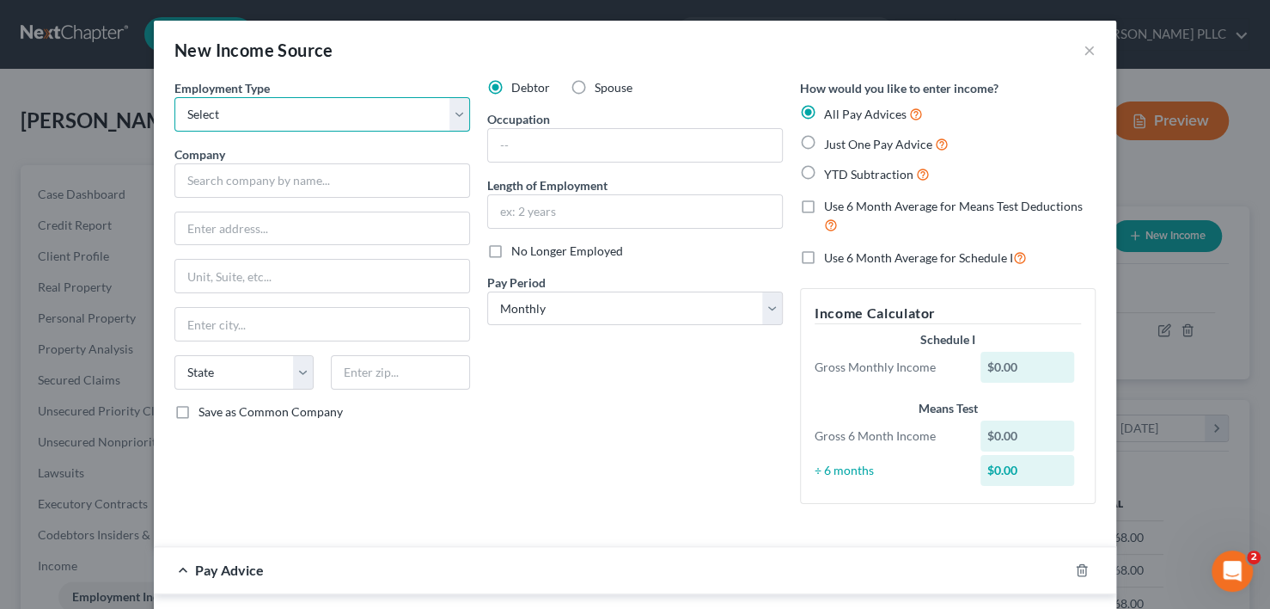
click at [454, 120] on select "Select Full or [DEMOGRAPHIC_DATA] Employment Self Employment" at bounding box center [322, 114] width 296 height 34
select select "0"
click at [174, 97] on select "Select Full or [DEMOGRAPHIC_DATA] Employment Self Employment" at bounding box center [322, 114] width 296 height 34
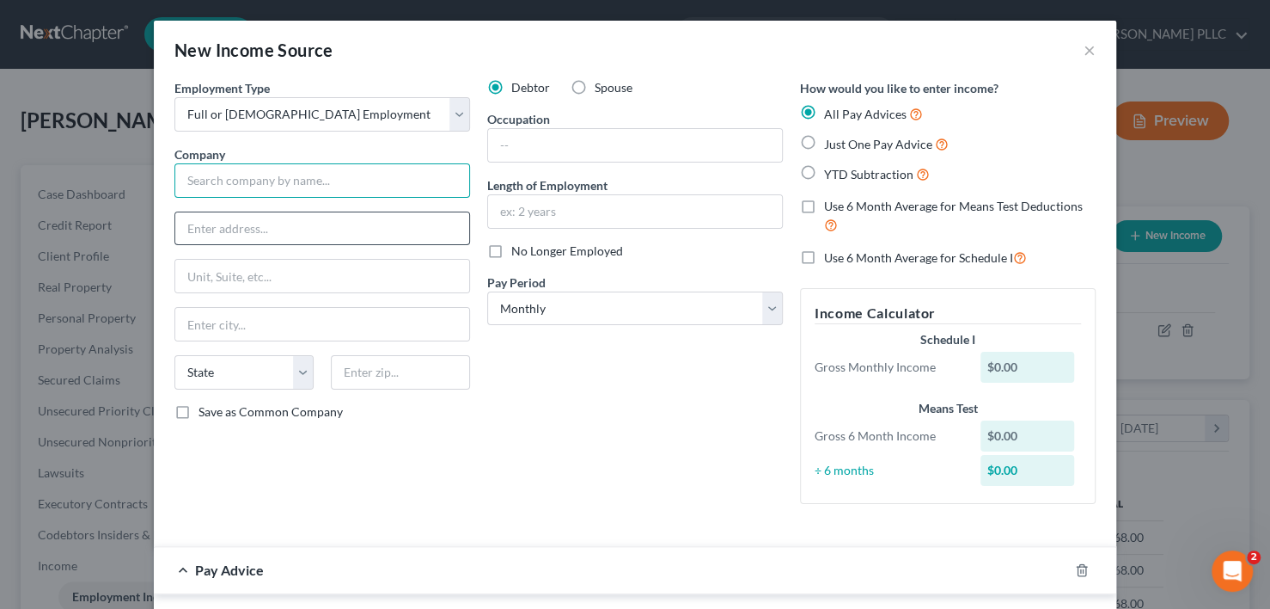
click at [381, 202] on div "Employment Type * Select Full or [DEMOGRAPHIC_DATA] Employment Self Employment …" at bounding box center [322, 298] width 313 height 438
type input "[GEOGRAPHIC_DATA][DEMOGRAPHIC_DATA]"
click at [385, 231] on input "text" at bounding box center [322, 228] width 294 height 33
type input "[STREET_ADDRESS]"
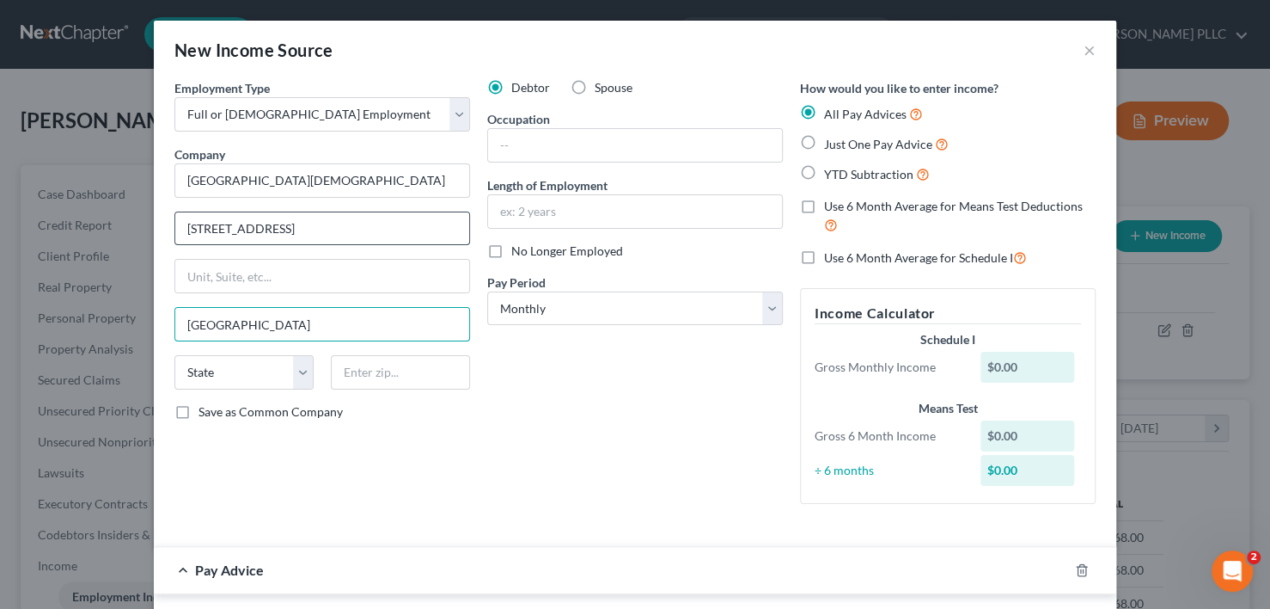
type input "[GEOGRAPHIC_DATA]"
select select "50"
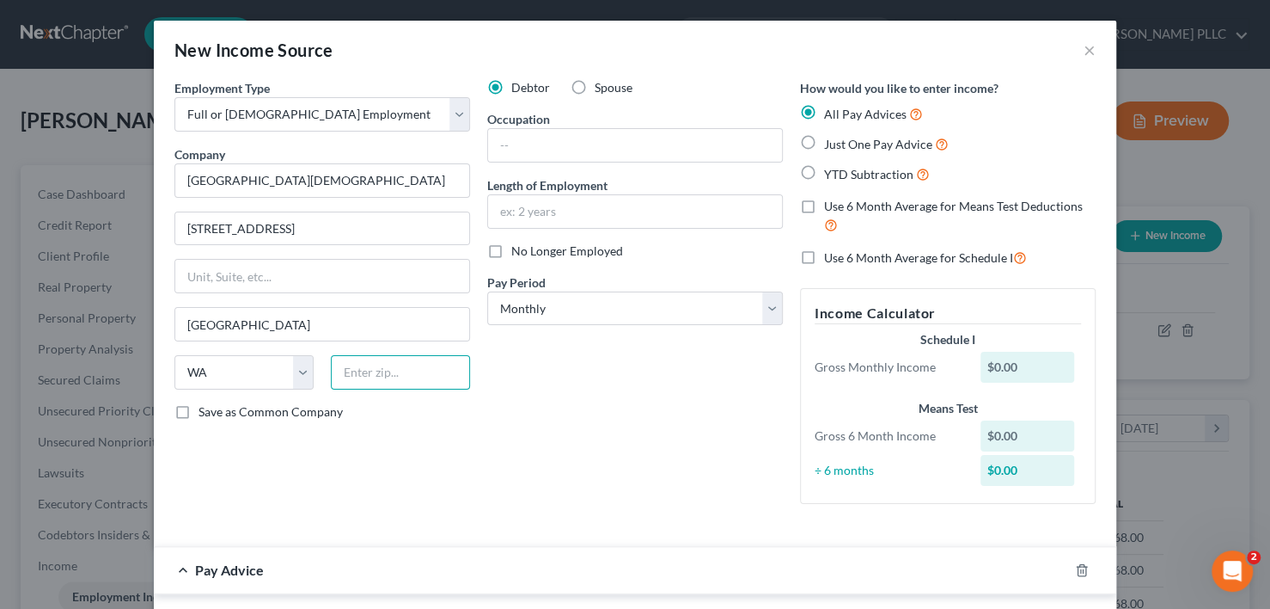
click at [409, 371] on input "text" at bounding box center [400, 372] width 139 height 34
type input "98837"
click at [693, 145] on input "text" at bounding box center [635, 145] width 294 height 33
type input "e"
type input "Educational Assistant"
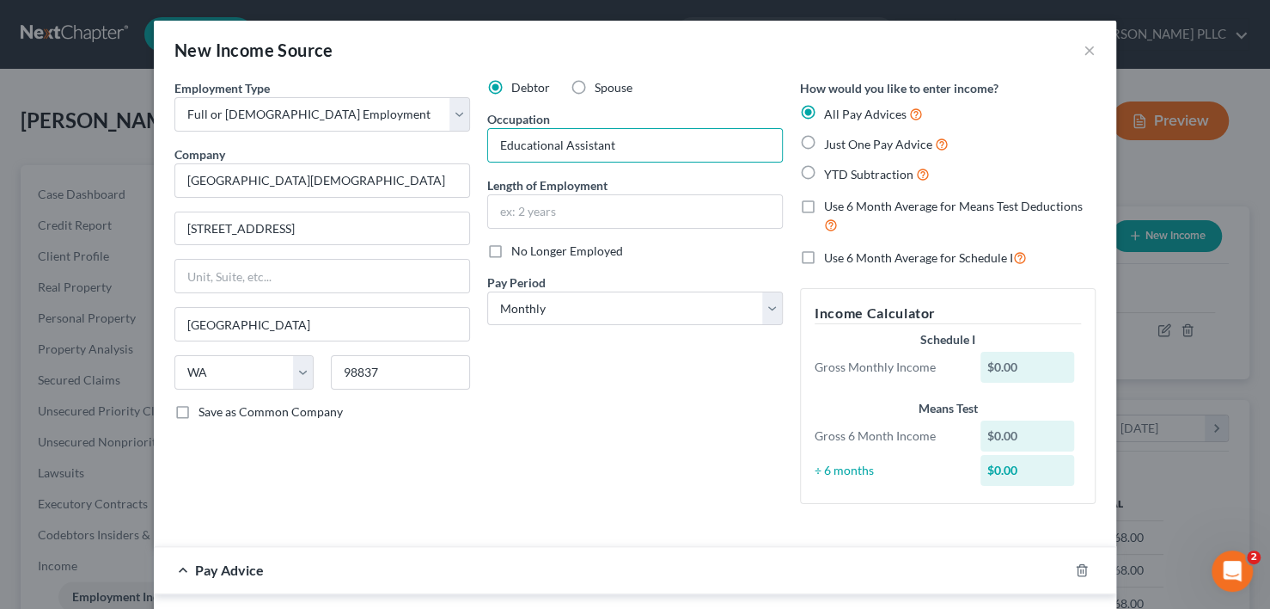
click at [511, 248] on label "No Longer Employed" at bounding box center [567, 250] width 112 height 17
click at [518, 248] on input "No Longer Employed" at bounding box center [523, 247] width 11 height 11
checkbox input "true"
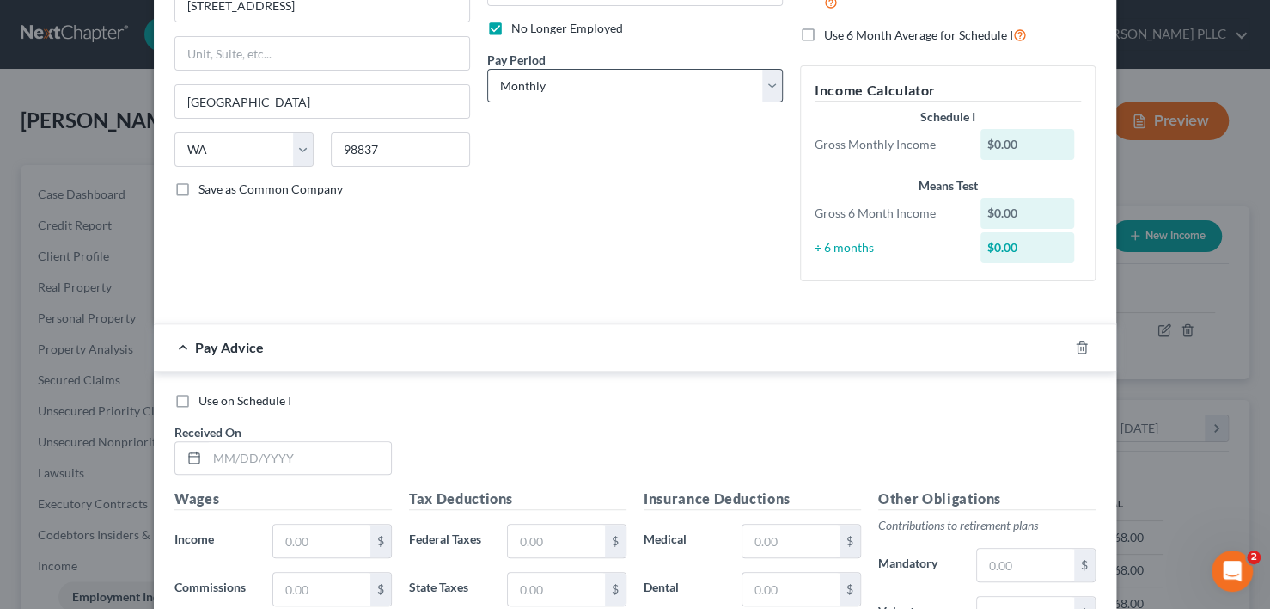
scroll to position [0, 0]
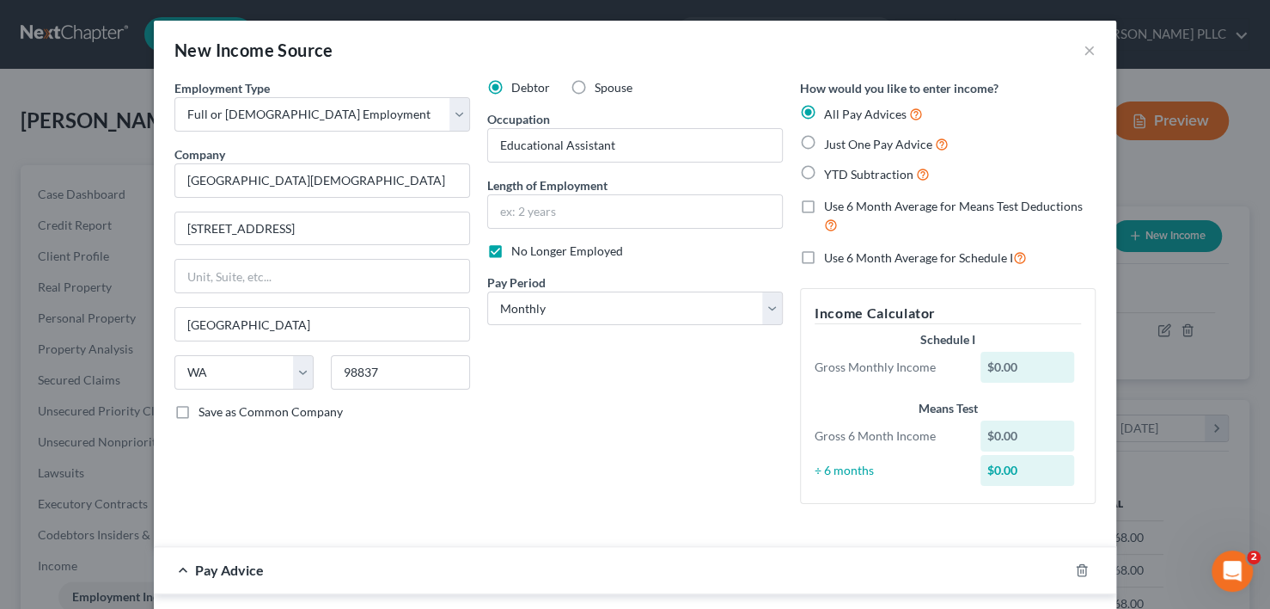
click at [824, 169] on label "YTD Subtraction" at bounding box center [877, 174] width 106 height 20
click at [831, 169] on input "YTD Subtraction" at bounding box center [836, 169] width 11 height 11
radio input "true"
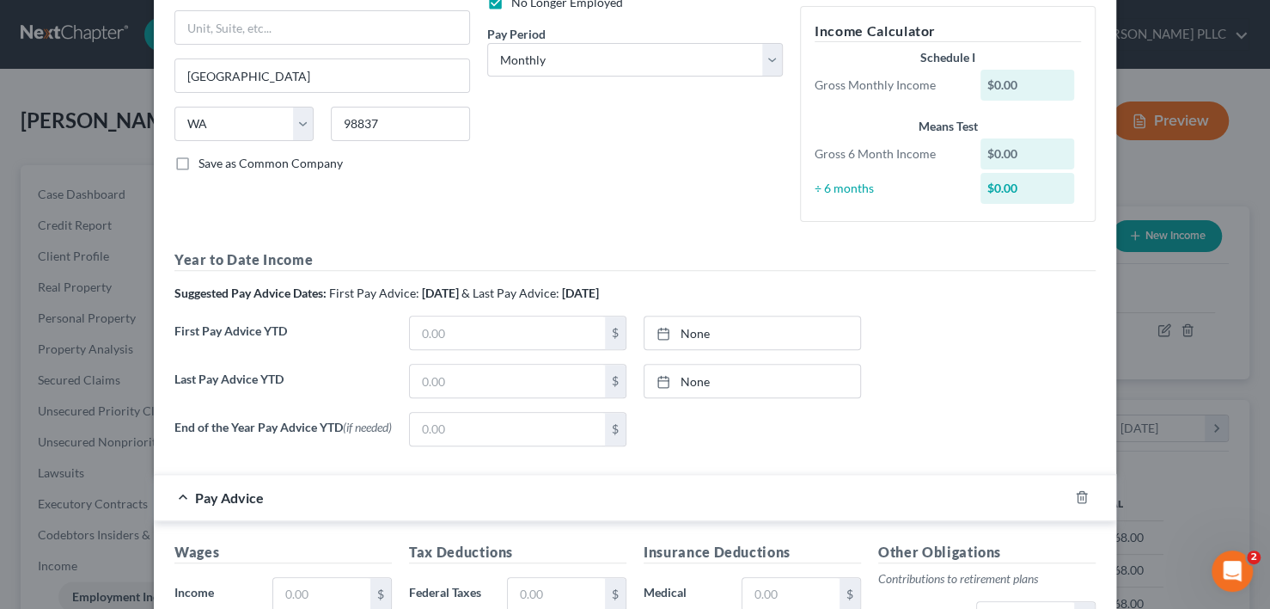
scroll to position [258, 0]
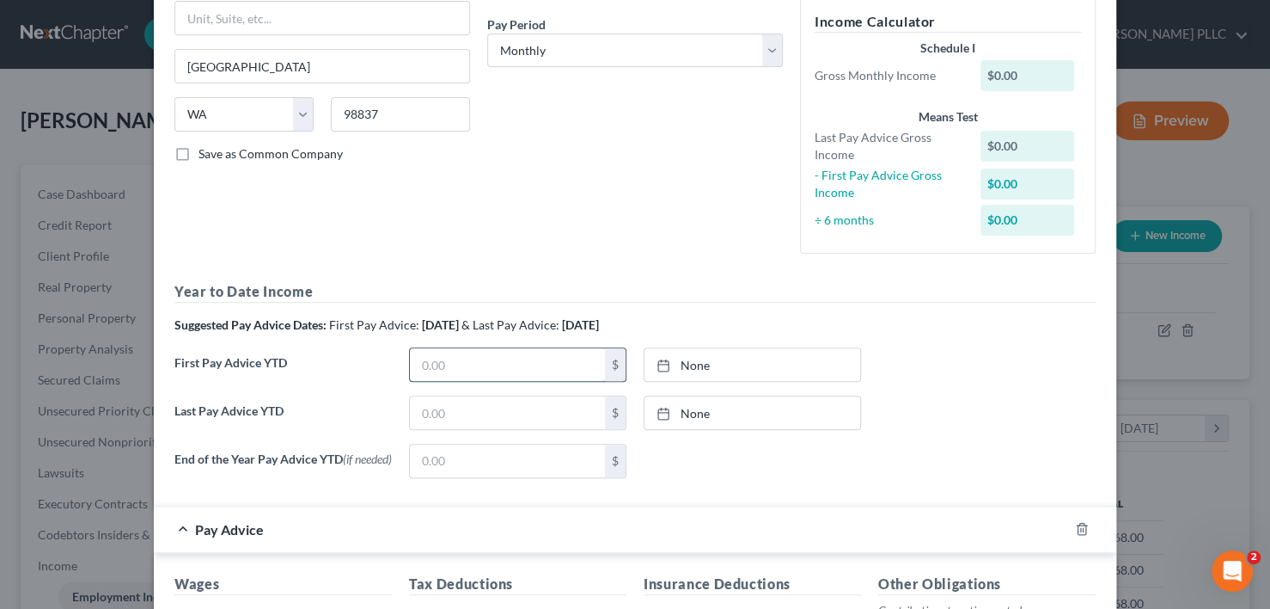
click at [456, 362] on input "text" at bounding box center [507, 364] width 195 height 33
type input "1,766.63"
click at [686, 356] on link "None" at bounding box center [753, 364] width 216 height 33
type input "[DATE]"
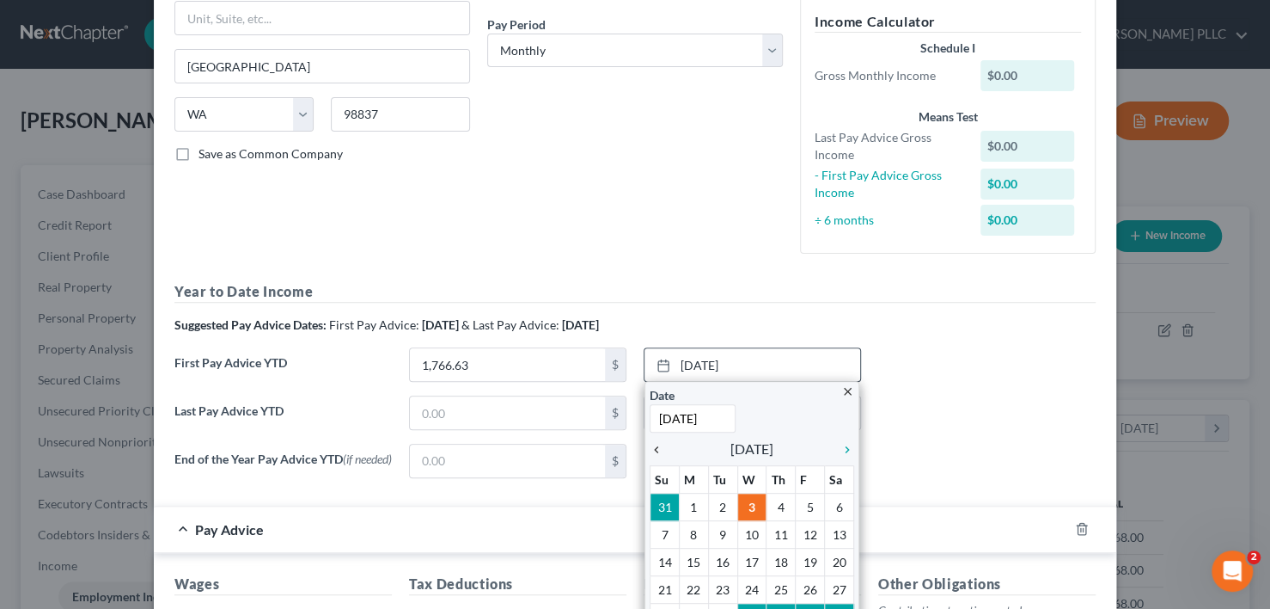
click at [650, 449] on icon "chevron_left" at bounding box center [661, 450] width 22 height 14
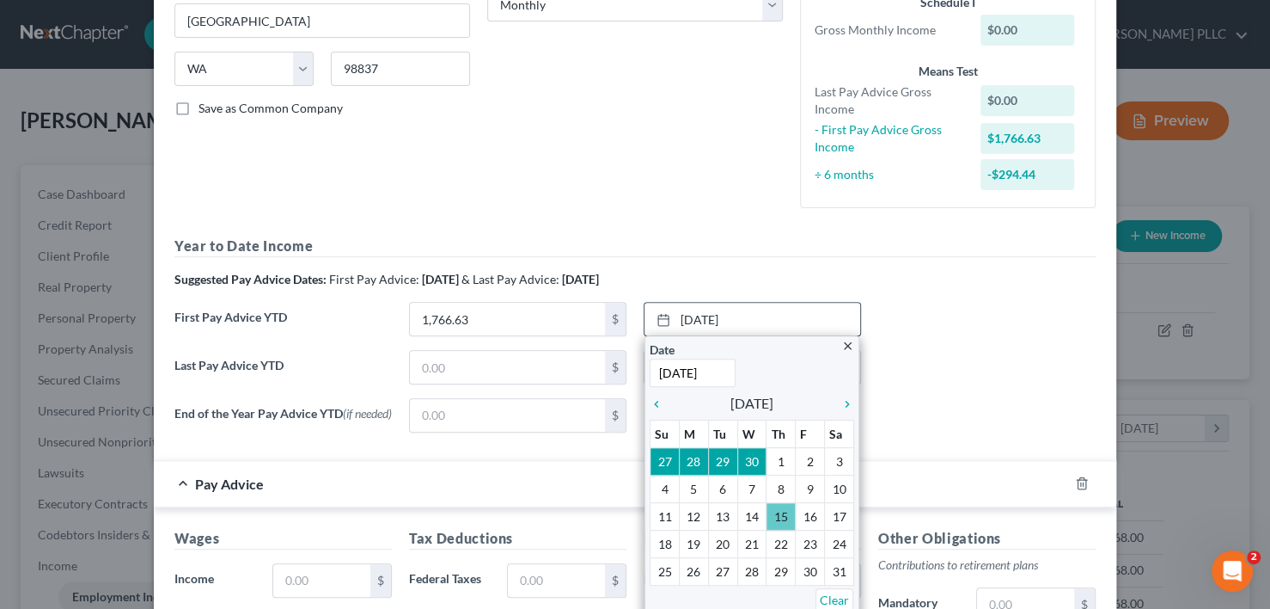
scroll to position [344, 0]
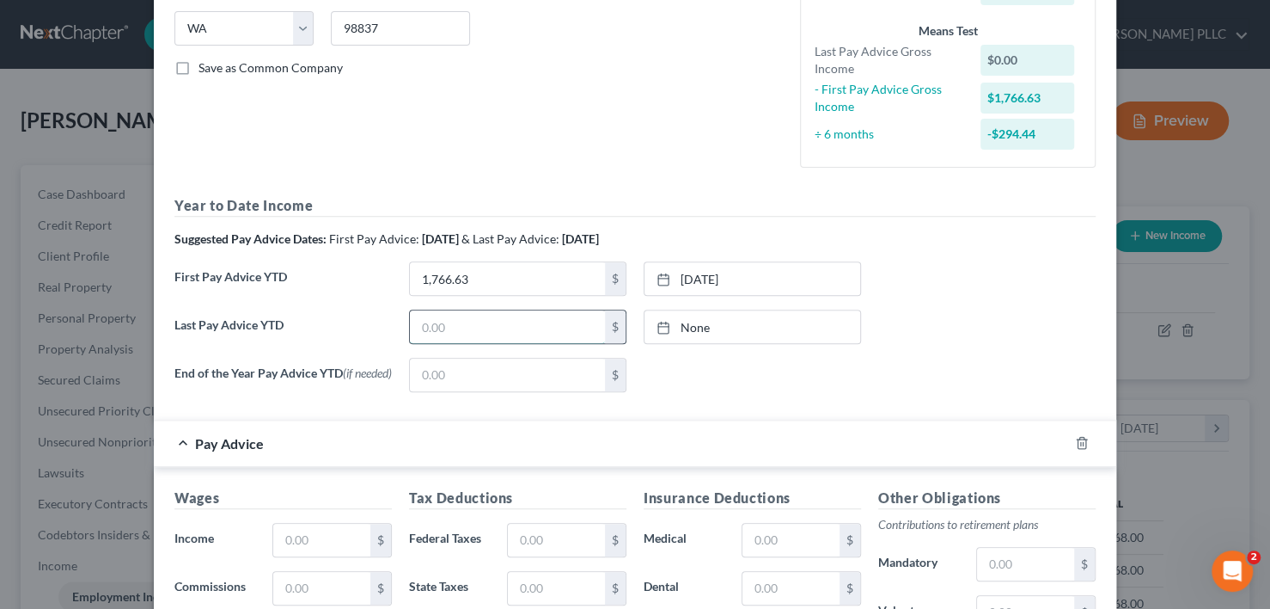
click at [464, 332] on input "text" at bounding box center [507, 326] width 195 height 33
type input "3,910.19"
click at [681, 323] on link "None" at bounding box center [753, 326] width 216 height 33
type input "[DATE]"
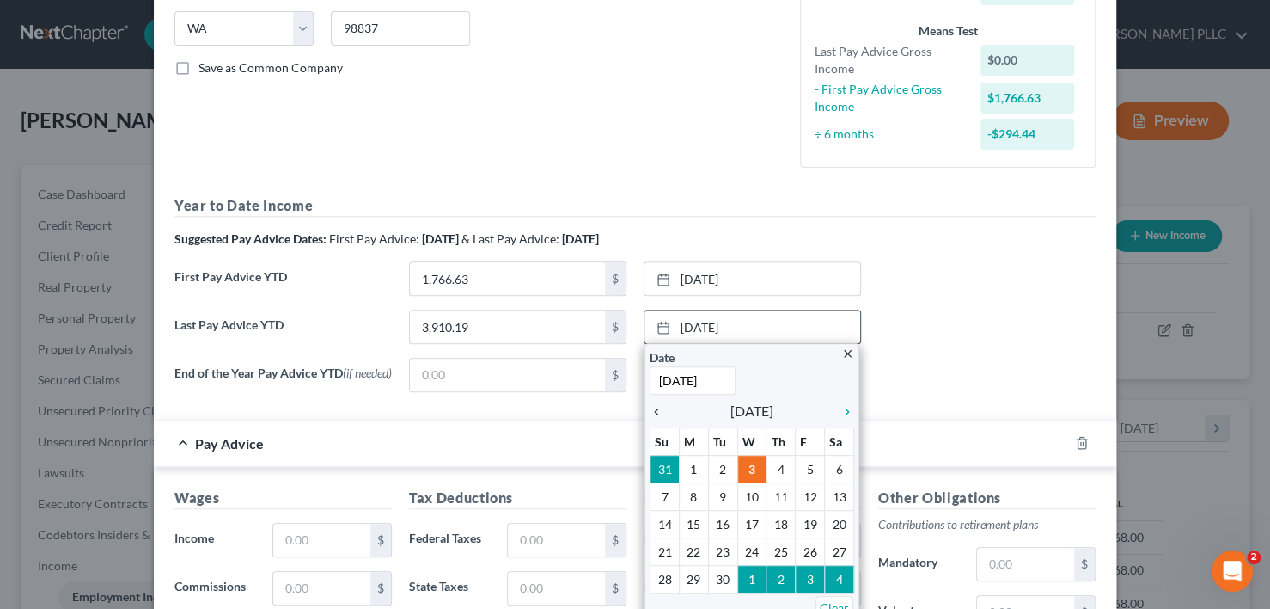
click at [650, 409] on icon "chevron_left" at bounding box center [661, 412] width 22 height 14
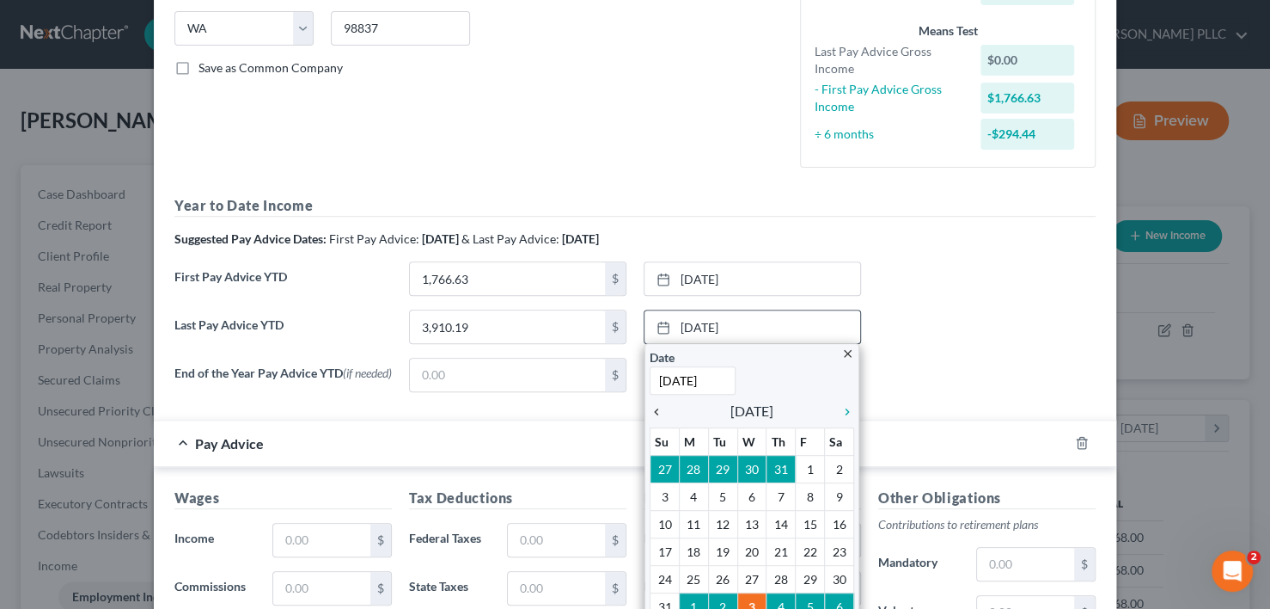
click at [650, 406] on icon "chevron_left" at bounding box center [661, 412] width 22 height 14
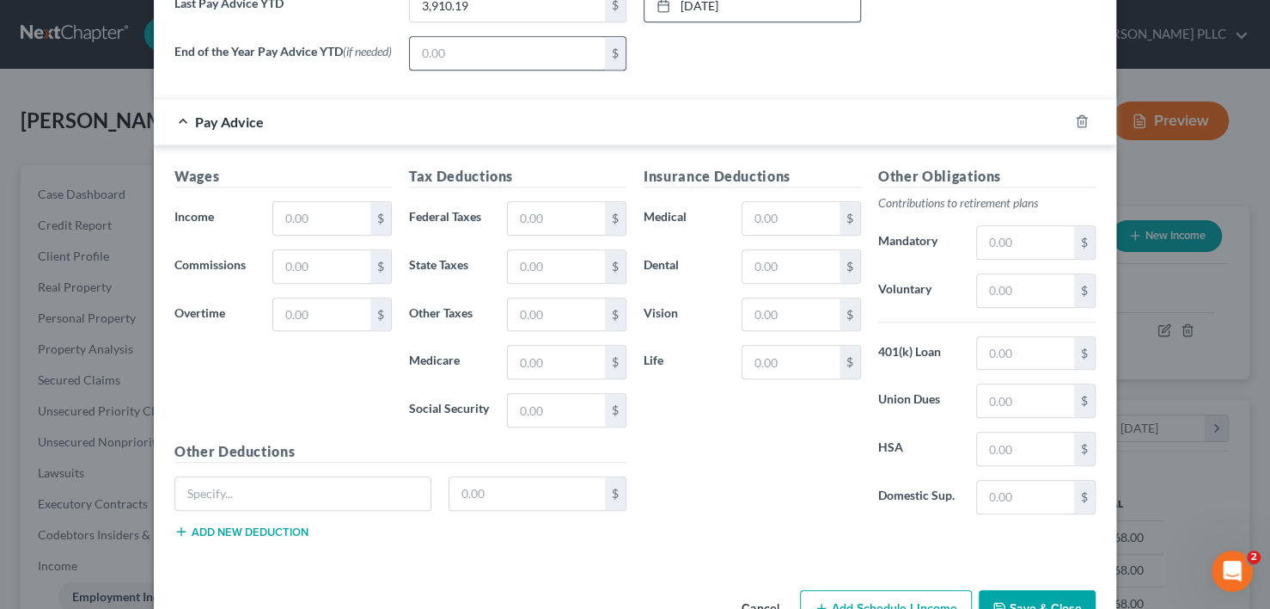
scroll to position [715, 0]
